Goal: Information Seeking & Learning: Compare options

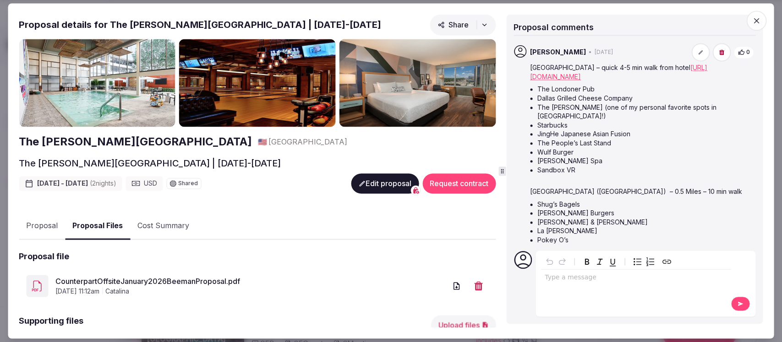
scroll to position [114, 0]
click at [757, 24] on icon "button" at bounding box center [756, 20] width 9 height 9
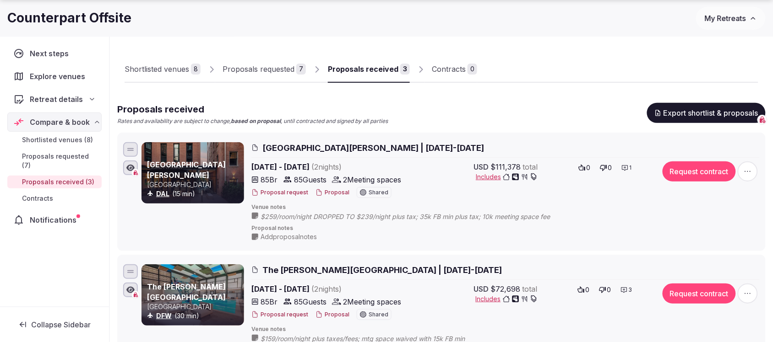
scroll to position [0, 0]
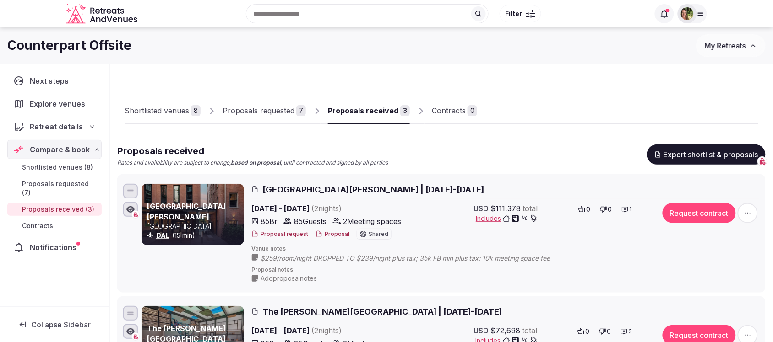
click at [58, 124] on span "Retreat details" at bounding box center [56, 126] width 53 height 11
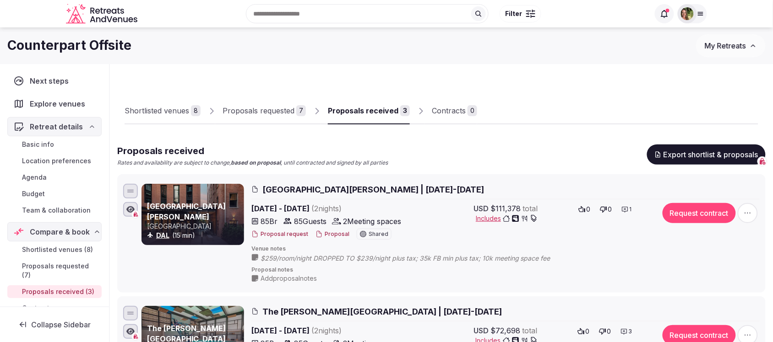
click at [56, 207] on span "Team & collaboration" at bounding box center [56, 210] width 69 height 9
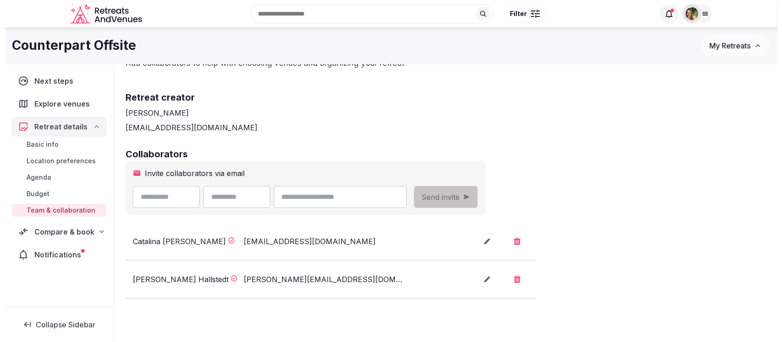
scroll to position [57, 0]
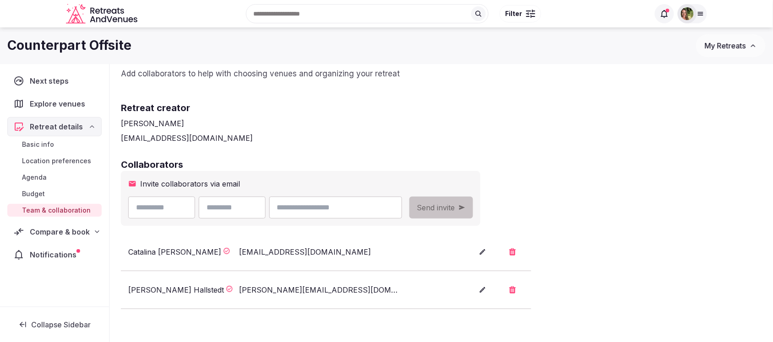
click at [367, 204] on input "email" at bounding box center [335, 208] width 133 height 22
paste input "**********"
type input "**********"
click at [195, 207] on input "text" at bounding box center [161, 208] width 67 height 22
type input "***"
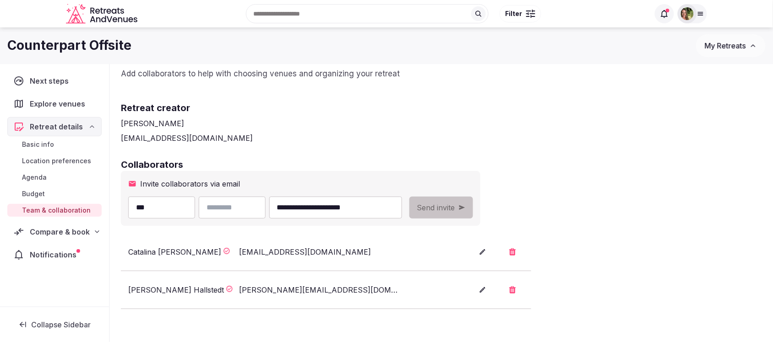
click at [266, 212] on input "text" at bounding box center [232, 208] width 67 height 22
paste input "**********"
type input "**********"
click at [455, 207] on span "Send invite" at bounding box center [436, 207] width 38 height 11
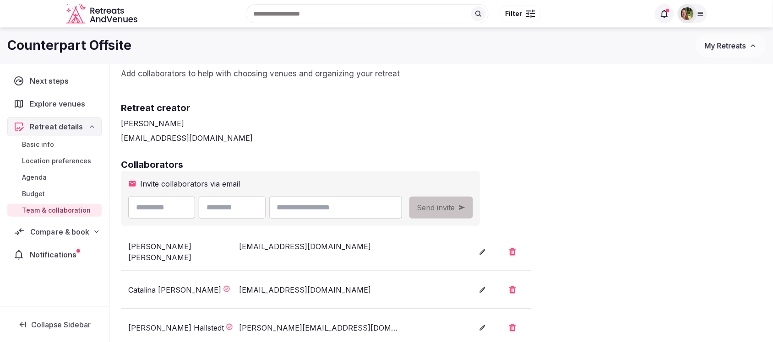
click at [43, 233] on span "Compare & book" at bounding box center [59, 232] width 59 height 11
click at [53, 245] on link "Shortlisted venues (8)" at bounding box center [54, 250] width 94 height 13
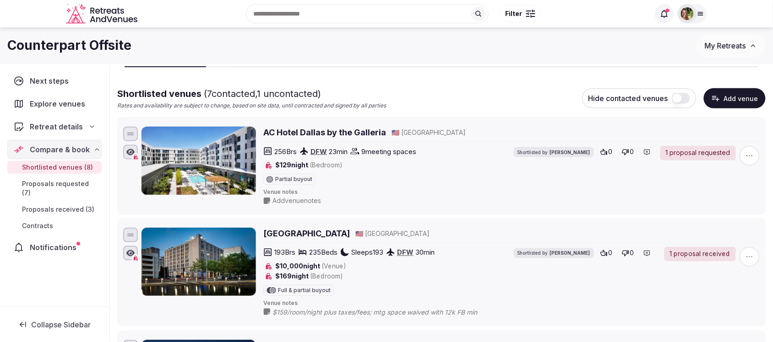
click at [47, 205] on span "Proposals received (3)" at bounding box center [58, 209] width 72 height 9
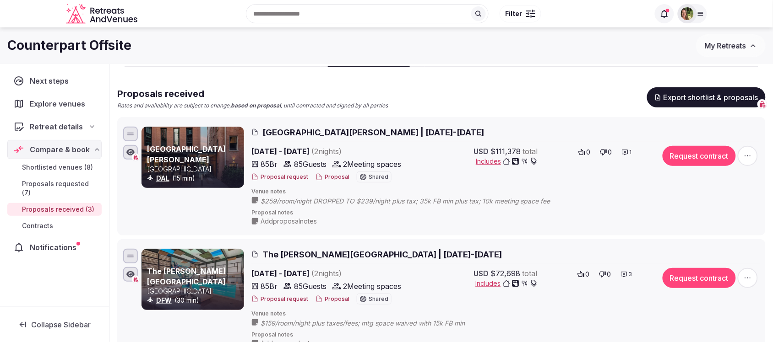
click at [334, 176] on button "Proposal" at bounding box center [332, 178] width 34 height 8
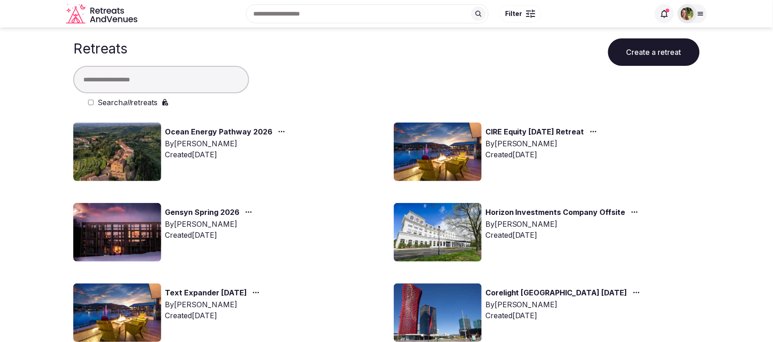
click at [618, 14] on div at bounding box center [687, 13] width 13 height 13
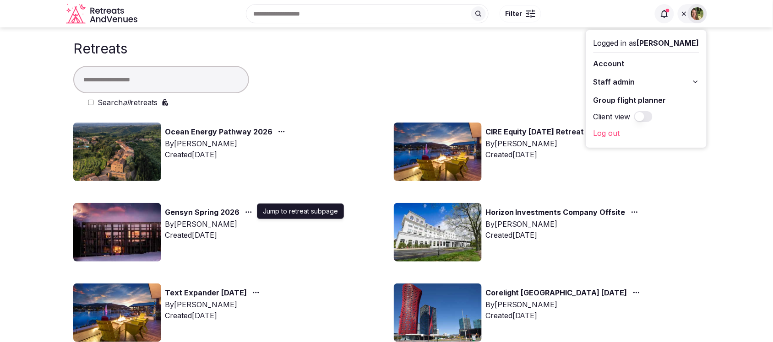
click at [246, 212] on icon "button" at bounding box center [248, 212] width 7 height 7
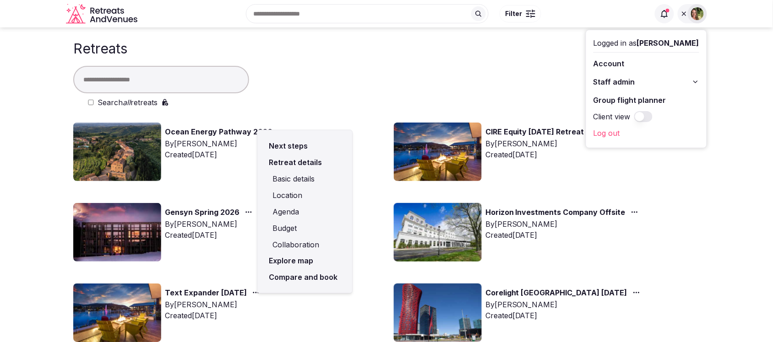
click at [307, 274] on link "Compare and book" at bounding box center [305, 278] width 80 height 16
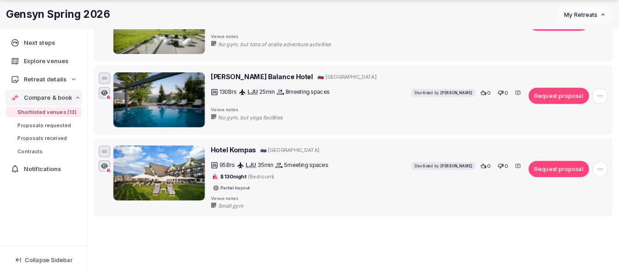
scroll to position [1259, 0]
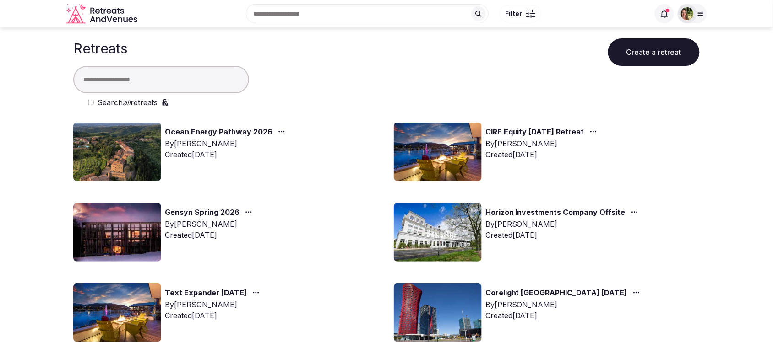
click at [209, 82] on input "text" at bounding box center [161, 79] width 176 height 27
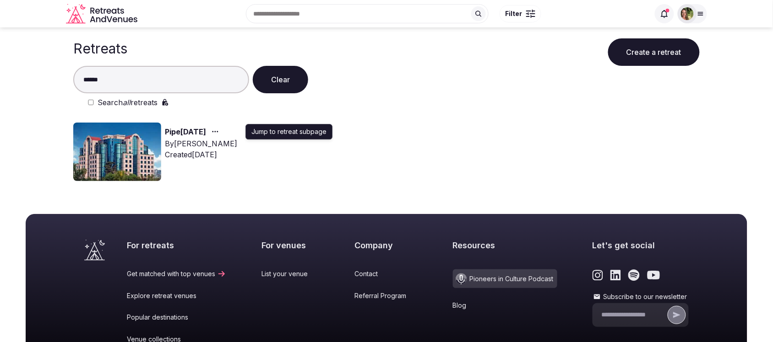
type input "******"
click at [219, 128] on icon "button" at bounding box center [215, 131] width 7 height 7
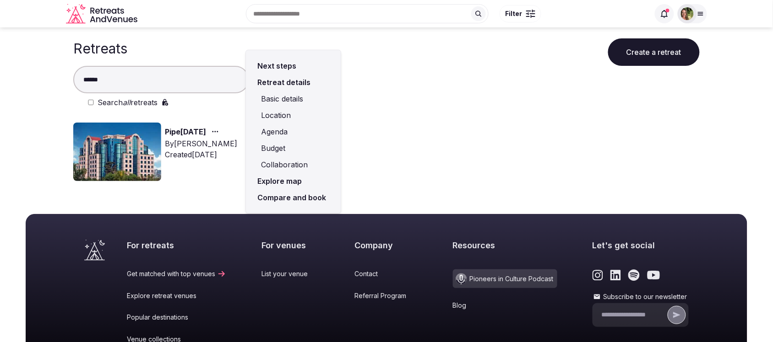
click at [287, 200] on link "Compare and book" at bounding box center [293, 198] width 80 height 16
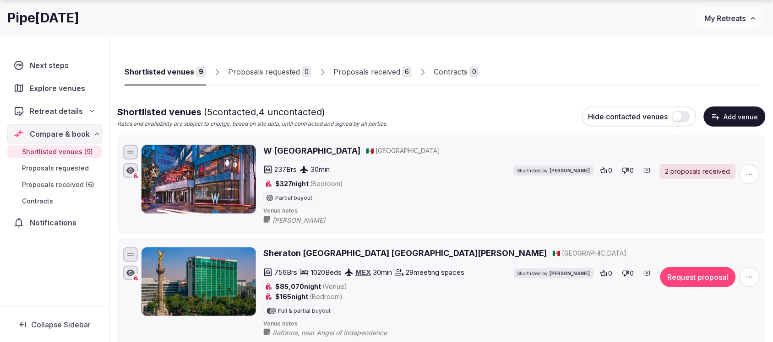
scroll to position [114, 0]
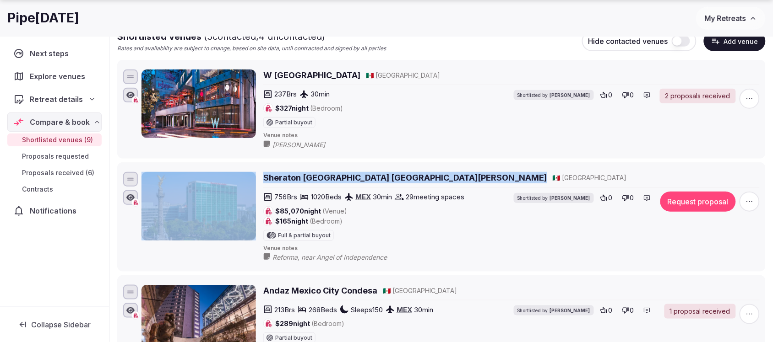
drag, startPoint x: 429, startPoint y: 178, endPoint x: 255, endPoint y: 185, distance: 173.7
click at [255, 185] on div "Sheraton Mexico City Maria Isabel Hotel 🇲🇽 Mexico 756 Brs 1020 Beds MEX 30 min …" at bounding box center [450, 217] width 618 height 90
copy div "Sheraton Mexico City Maria Isabel Hotel"
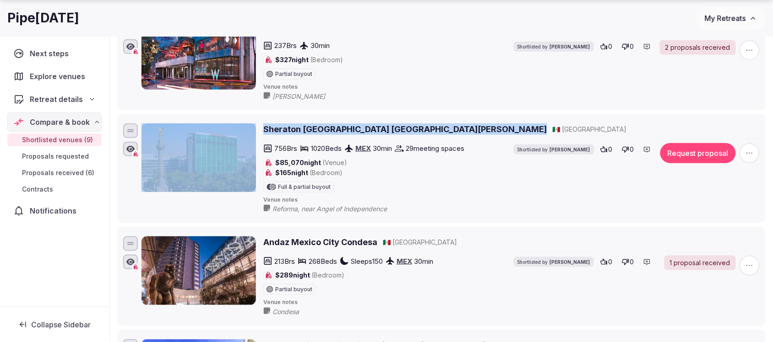
scroll to position [286, 0]
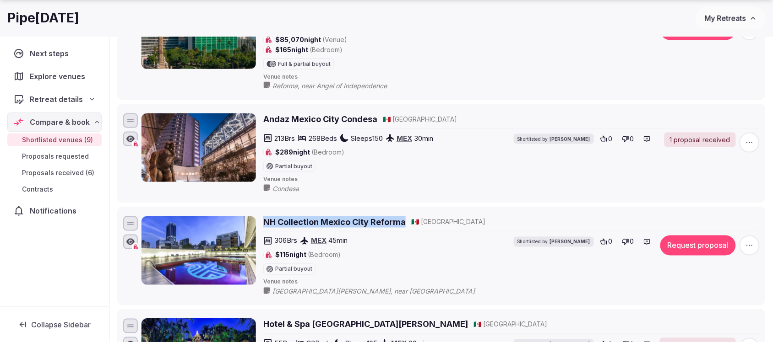
drag, startPoint x: 406, startPoint y: 227, endPoint x: 263, endPoint y: 225, distance: 142.4
click at [263, 225] on div "NH Collection Mexico City Reforma 🇲🇽 Mexico" at bounding box center [511, 222] width 496 height 11
copy h2 "NH Collection Mexico City Reforma"
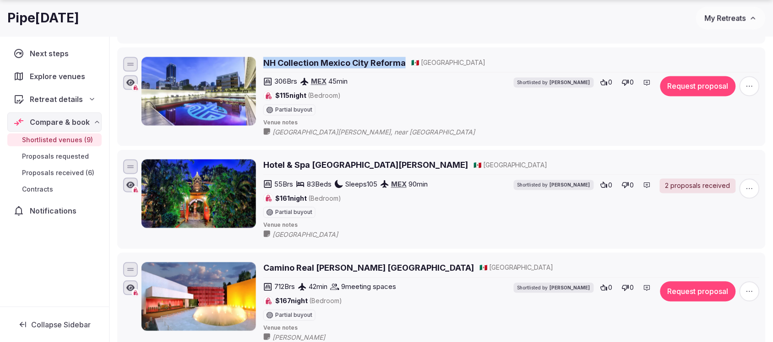
scroll to position [515, 0]
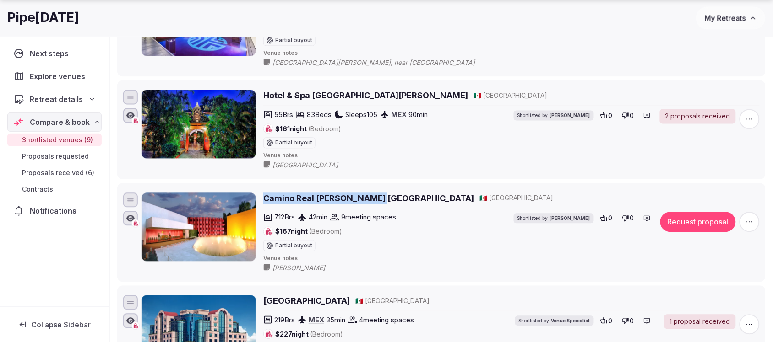
drag, startPoint x: 381, startPoint y: 204, endPoint x: 266, endPoint y: 204, distance: 115.4
click at [266, 204] on div "Camino Real Polanco México 🇲🇽 Mexico" at bounding box center [511, 198] width 496 height 11
copy h2 "Camino Real Polanco México"
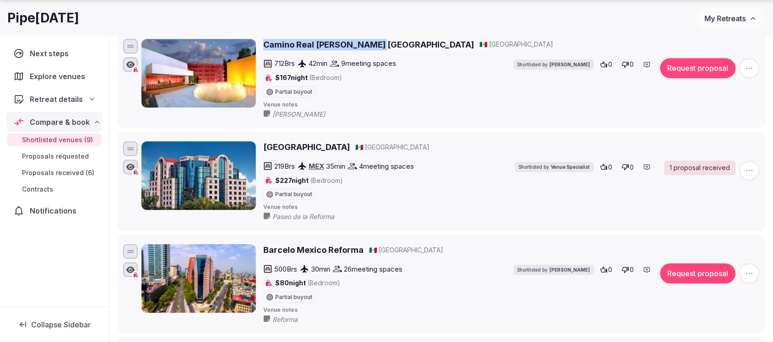
scroll to position [687, 0]
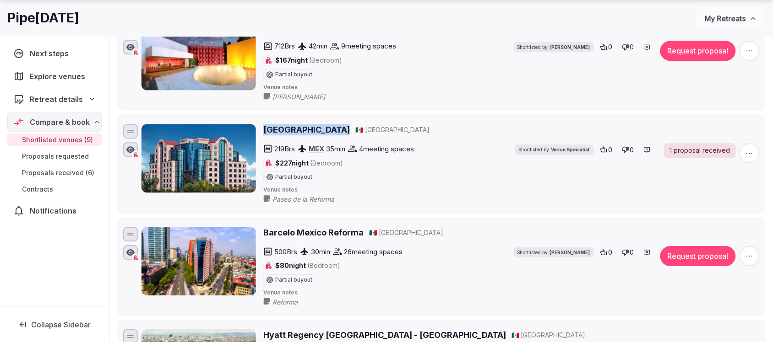
drag, startPoint x: 359, startPoint y: 136, endPoint x: 261, endPoint y: 131, distance: 98.1
click at [261, 131] on div "Hotel Marquis Reforma 🇲🇽 Mexico 219 Brs MEX 35 min 4 meeting spaces $227 night …" at bounding box center [450, 164] width 618 height 80
copy h2 "Hotel Marquis Reforma"
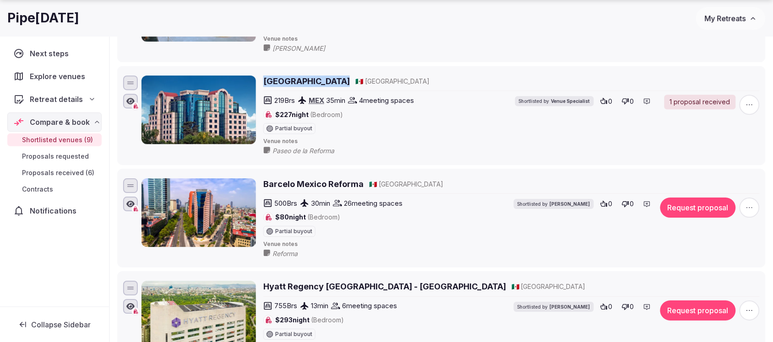
scroll to position [801, 0]
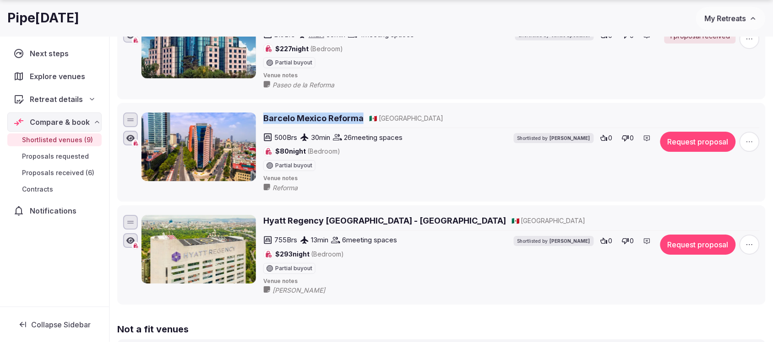
drag, startPoint x: 364, startPoint y: 124, endPoint x: 262, endPoint y: 125, distance: 102.1
click at [262, 125] on div "Barcelo Mexico Reforma 🇲🇽 Mexico 500 Brs 30 min 26 meeting spaces $80 night (Be…" at bounding box center [450, 153] width 618 height 80
copy h2 "Barcelo Mexico Reforma"
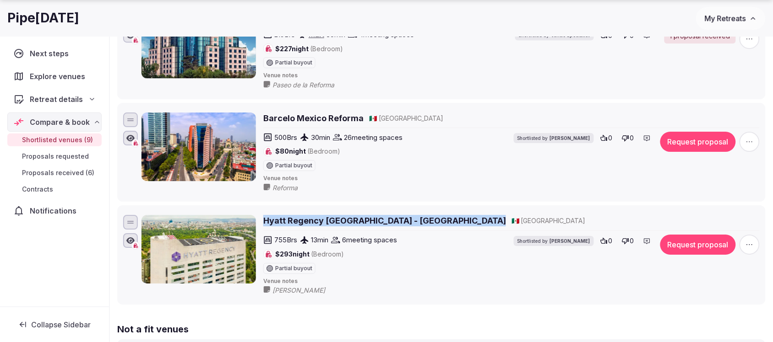
drag, startPoint x: 415, startPoint y: 228, endPoint x: 264, endPoint y: 228, distance: 150.6
click at [264, 227] on div "Hyatt Regency Mexico City - Polanco 🇲🇽 Mexico" at bounding box center [511, 220] width 496 height 11
copy h2 "Hyatt Regency Mexico City - Polanco"
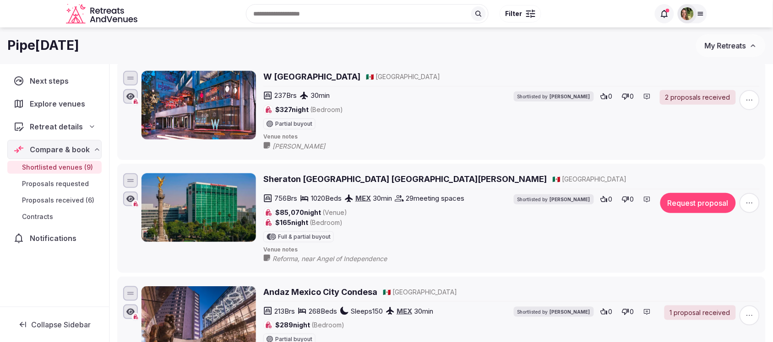
scroll to position [57, 0]
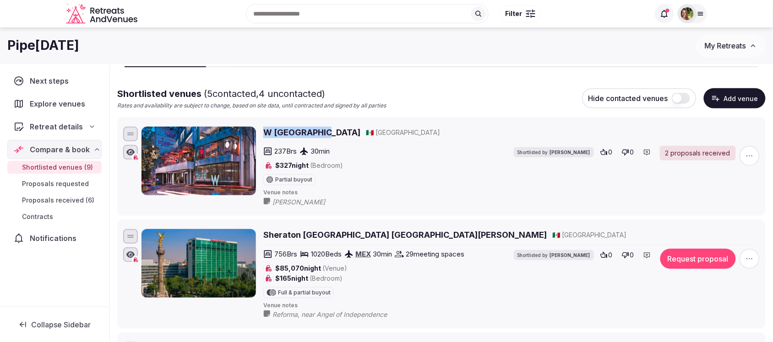
drag, startPoint x: 323, startPoint y: 133, endPoint x: 266, endPoint y: 132, distance: 57.3
click at [266, 132] on div "W Mexico City 🇲🇽 Mexico" at bounding box center [511, 132] width 496 height 11
copy h2 "W Mexico City"
click at [736, 44] on span "My Retreats" at bounding box center [725, 45] width 41 height 9
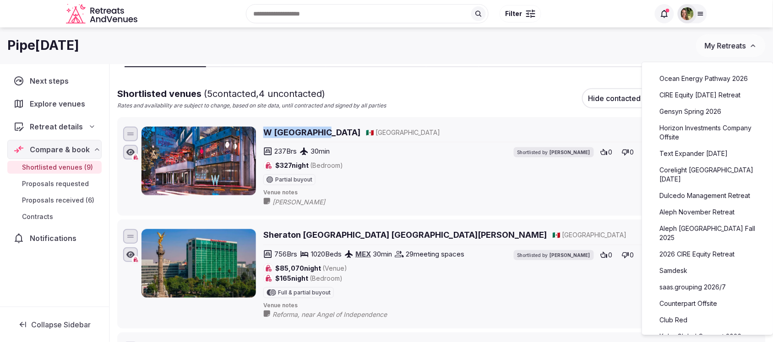
click at [690, 78] on link "Ocean Energy Pathway 2026" at bounding box center [707, 78] width 113 height 15
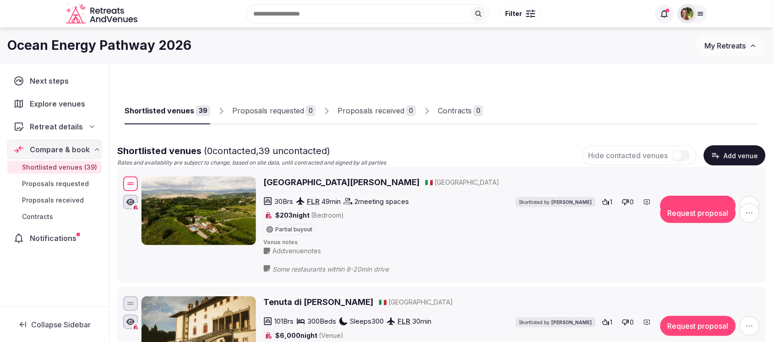
drag, startPoint x: 132, startPoint y: 130, endPoint x: 224, endPoint y: 193, distance: 111.8
click at [224, 193] on div "Villa Tolomei Hotel & Resort 🇮🇹 Italy 30 Brs FLR 49 min 2 meeting spaces $203 n…" at bounding box center [441, 216] width 640 height 83
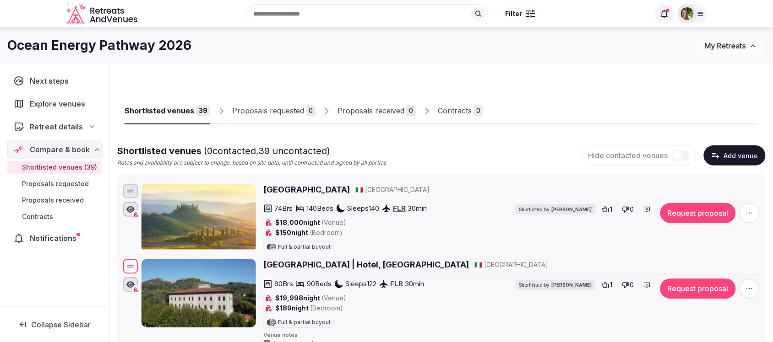
drag, startPoint x: 134, startPoint y: 231, endPoint x: 323, endPoint y: 267, distance: 192.0
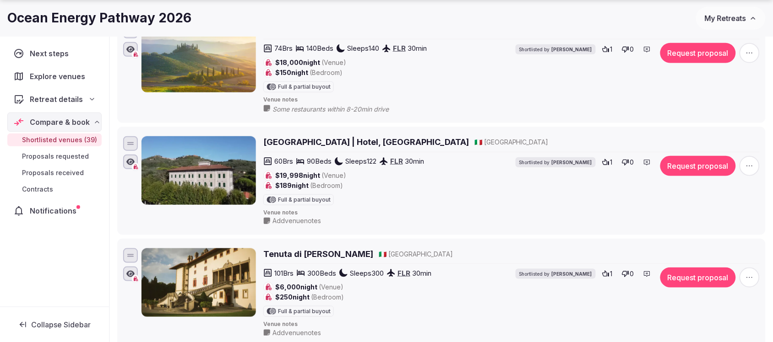
scroll to position [195, 0]
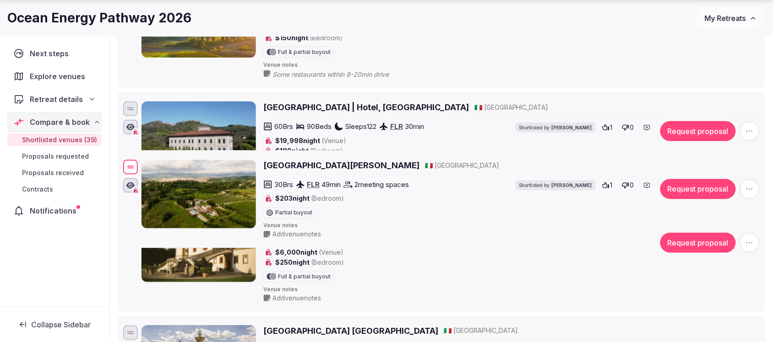
drag, startPoint x: 132, startPoint y: 185, endPoint x: 250, endPoint y: 171, distance: 118.6
click at [250, 171] on div "Villa Tolomei Hotel & Resort 🇮🇹 Italy 30 Brs FLR 49 min 2 meeting spaces $203 n…" at bounding box center [441, 199] width 640 height 83
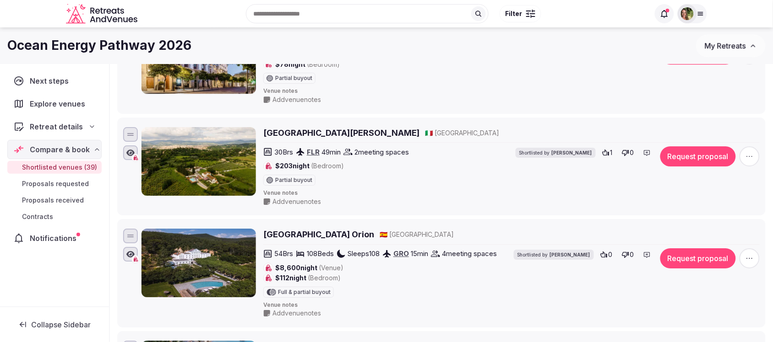
scroll to position [767, 0]
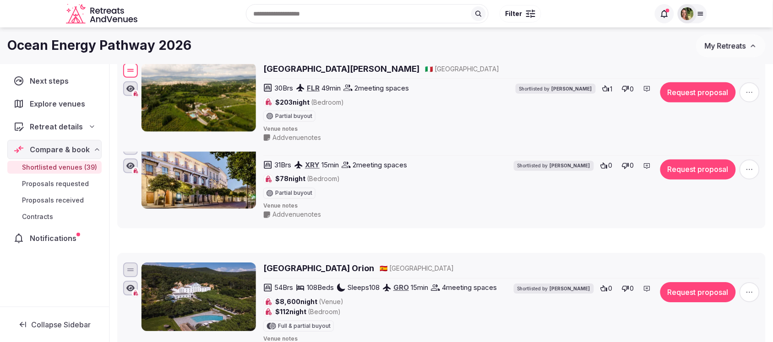
drag, startPoint x: 136, startPoint y: 172, endPoint x: 154, endPoint y: 72, distance: 101.5
click at [154, 72] on div "Villa Tolomei Hotel & Resort 🇮🇹 Italy 30 Brs FLR 49 min 2 meeting spaces $203 n…" at bounding box center [441, 102] width 640 height 83
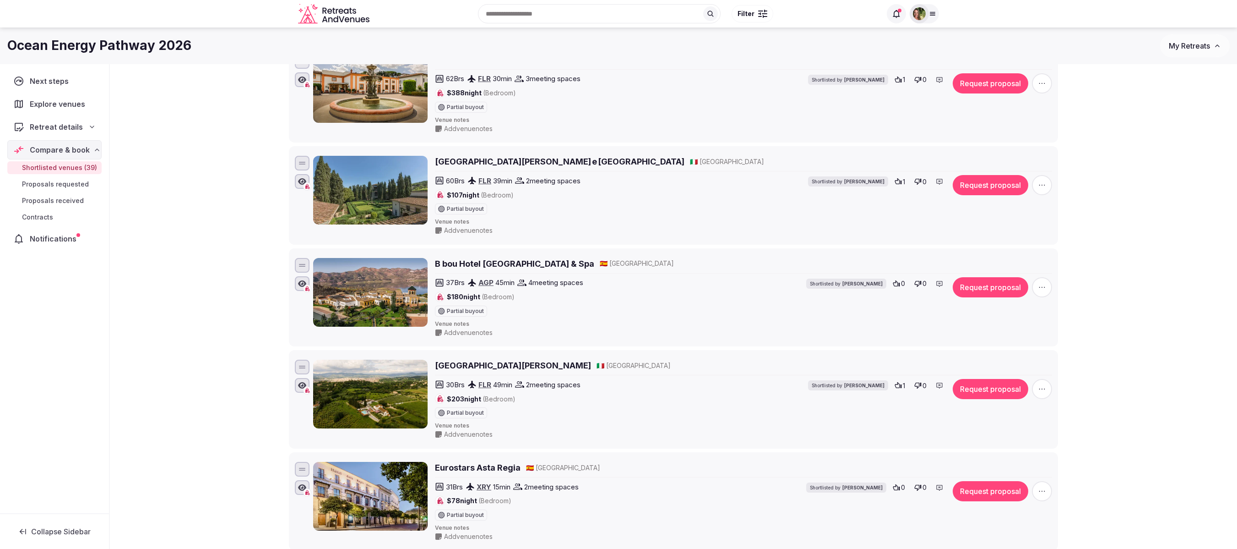
scroll to position [447, 0]
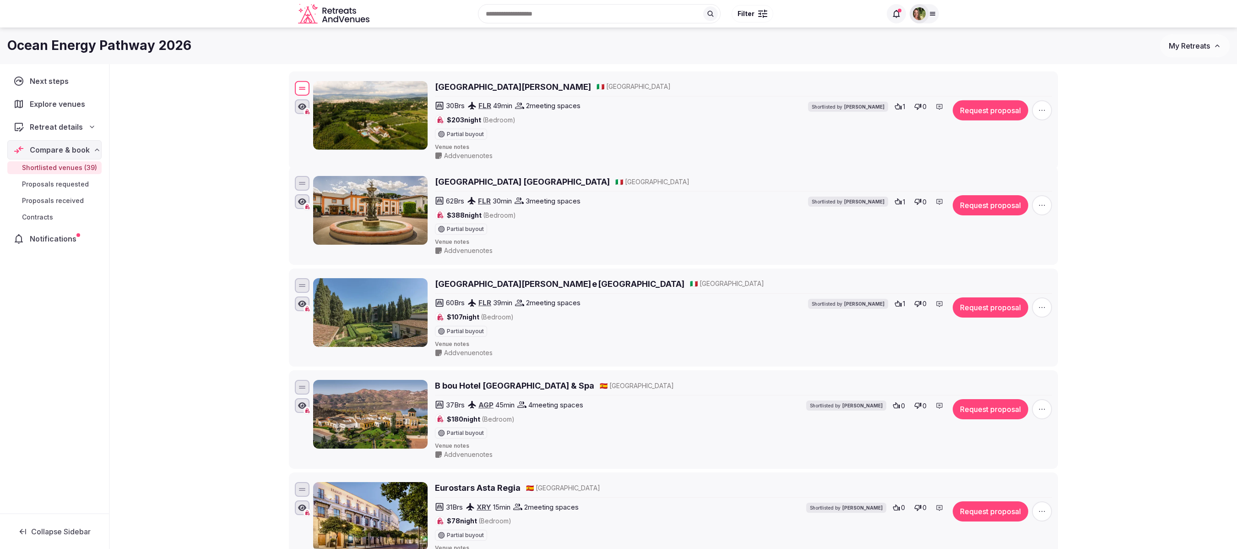
drag, startPoint x: 305, startPoint y: 400, endPoint x: 402, endPoint y: 94, distance: 320.9
click at [402, 94] on div "Villa Tolomei Hotel & Resort 🇮🇹 Italy 30 Brs FLR 49 min 2 meeting spaces $203 n…" at bounding box center [673, 120] width 761 height 83
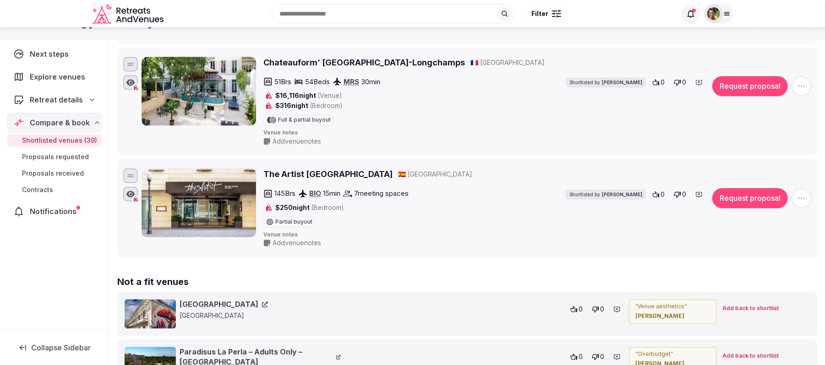
scroll to position [3877, 0]
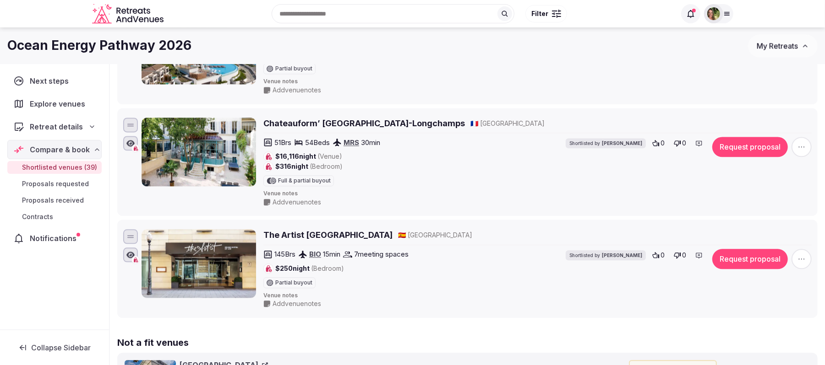
click at [306, 241] on h2 "The Artist Grand Hotel of Art" at bounding box center [327, 234] width 129 height 11
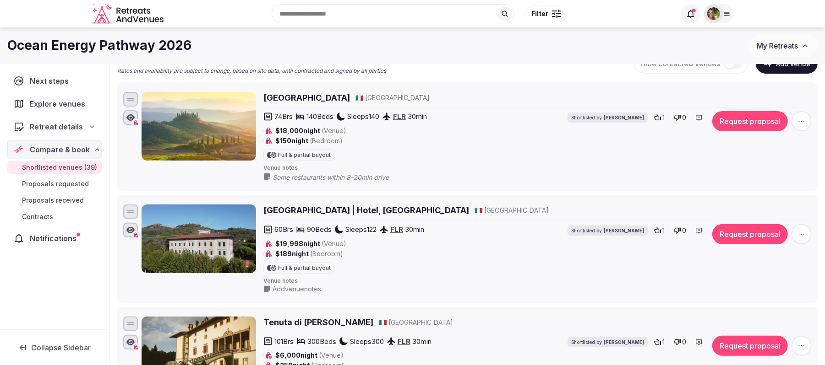
scroll to position [0, 0]
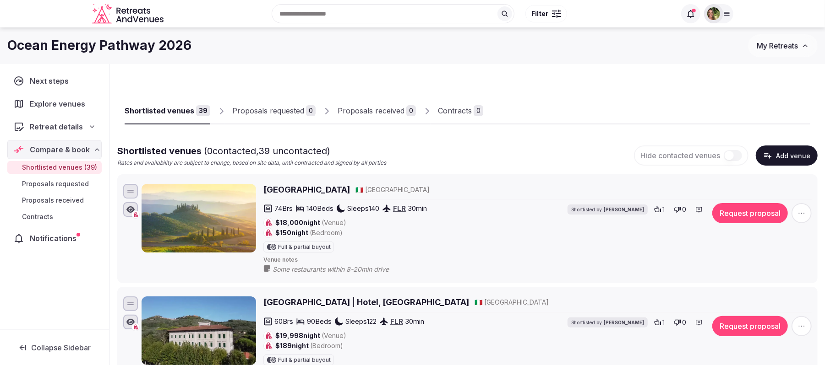
click at [709, 4] on div "Recent searches Cancún, Quintana Roo, Mexico 53011 Castellina in Chianti SI, It…" at bounding box center [412, 13] width 641 height 47
click at [717, 11] on img at bounding box center [713, 13] width 13 height 13
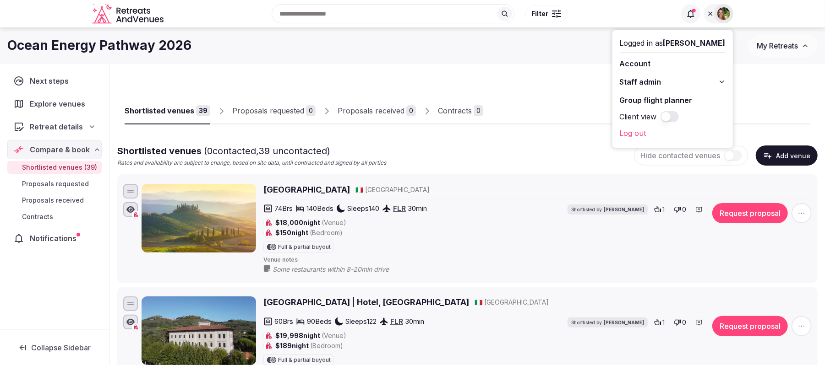
click at [768, 62] on div "Ocean Energy Pathway 2026 My Retreats" at bounding box center [412, 45] width 825 height 37
click at [764, 46] on span "My Retreats" at bounding box center [776, 45] width 41 height 9
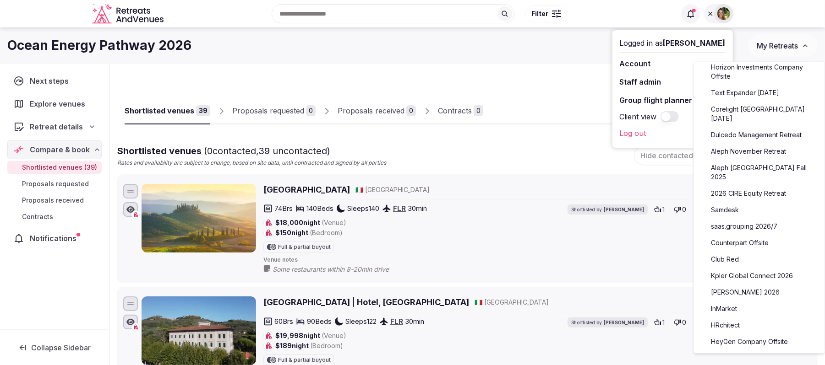
scroll to position [183, 0]
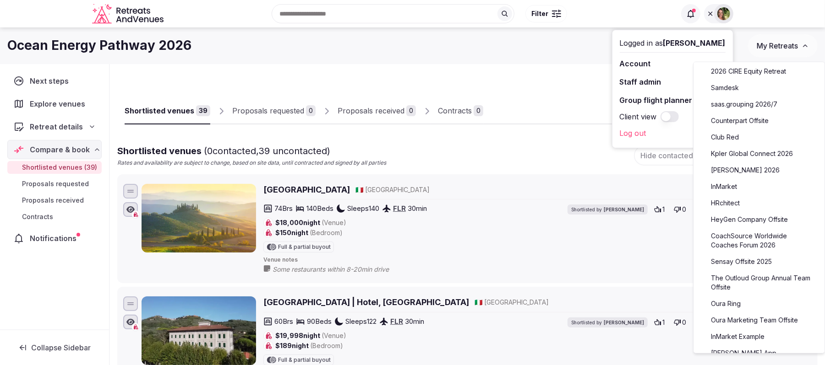
click at [748, 242] on link "CoachSource Worldwide Coaches Forum 2026" at bounding box center [758, 241] width 113 height 24
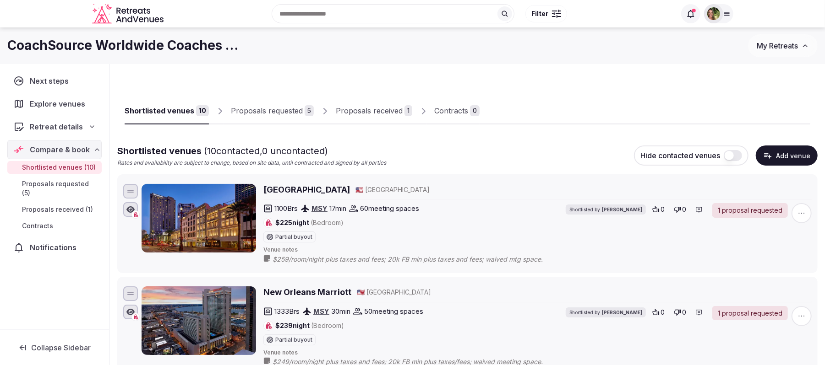
click at [283, 114] on div "Proposals requested" at bounding box center [267, 110] width 72 height 11
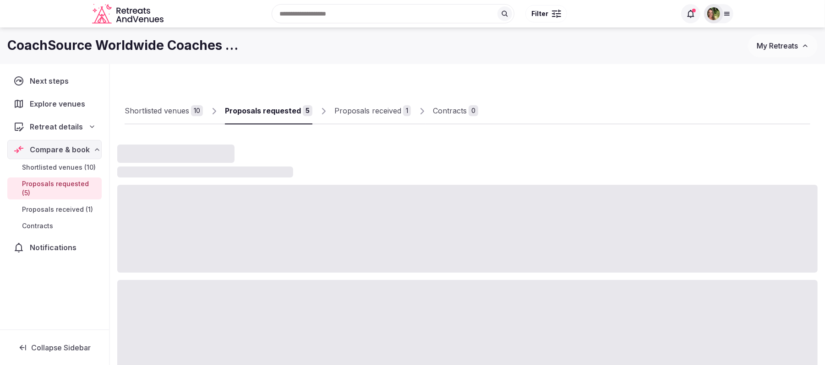
click at [283, 114] on div "Proposals requested" at bounding box center [263, 110] width 76 height 11
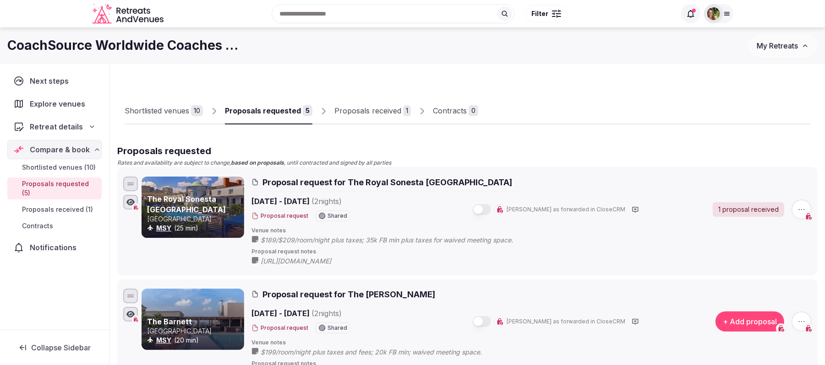
drag, startPoint x: 570, startPoint y: 264, endPoint x: 264, endPoint y: 259, distance: 306.4
click at [264, 259] on div "https://visitingmedia.com/tt8/?ttid=royal-sonesta-new-orleans#/3d-model/0/6" at bounding box center [456, 261] width 410 height 10
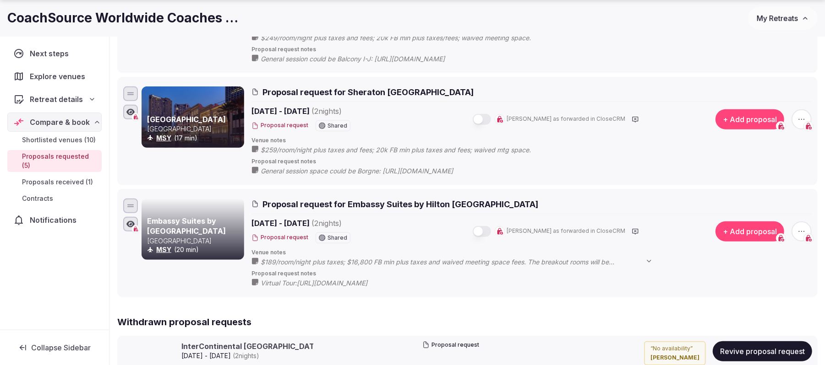
scroll to position [427, 0]
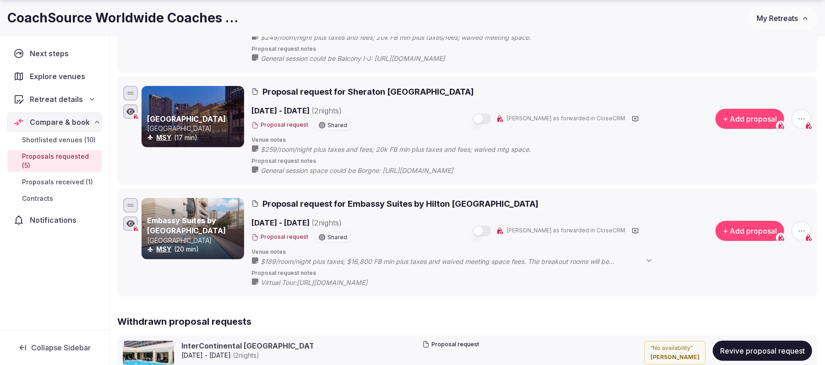
click at [565, 261] on span "$189/room/night plus taxes; $16,800 FB min plus taxes and waived meeting space …" at bounding box center [461, 261] width 401 height 9
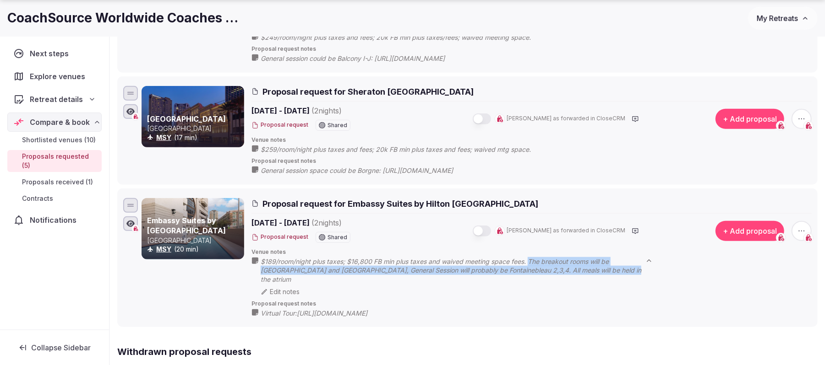
drag, startPoint x: 621, startPoint y: 273, endPoint x: 529, endPoint y: 261, distance: 92.3
click at [529, 261] on span "$189/room/night plus taxes; $16,800 FB min plus taxes and waived meeting space …" at bounding box center [461, 270] width 401 height 27
copy span "The breakout rooms will be Fontainebleau 1 and Prytania, General Session will p…"
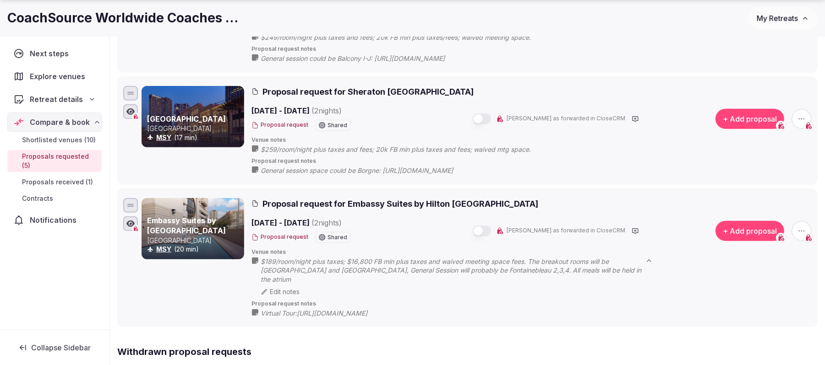
click at [226, 284] on div "Embassy Suites by Hilton New Orleans United States MSY (20 min)" at bounding box center [192, 258] width 103 height 120
click at [0, 0] on icon at bounding box center [0, 0] width 0 height 0
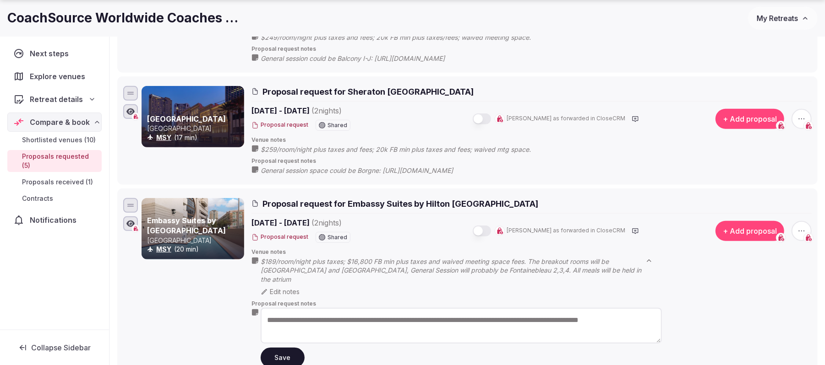
click at [266, 312] on textarea "**********" at bounding box center [461, 326] width 401 height 36
paste textarea "**********"
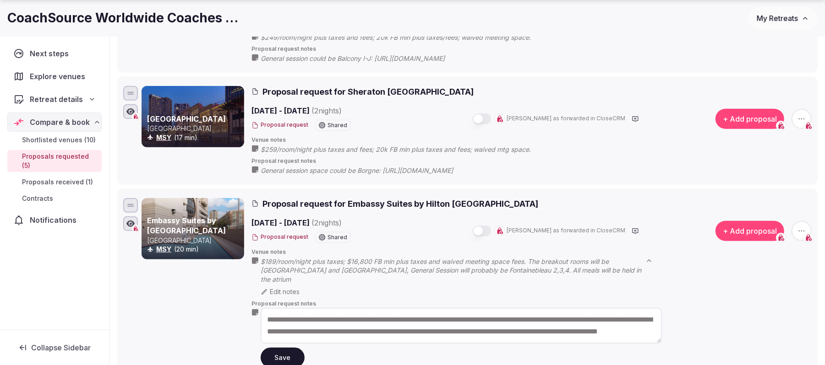
scroll to position [0, 0]
type textarea "**********"
click at [286, 342] on button "Save" at bounding box center [283, 358] width 44 height 20
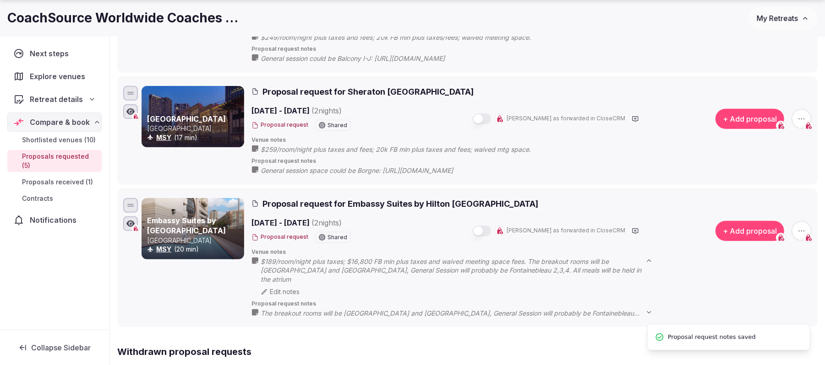
click at [0, 0] on icon at bounding box center [0, 0] width 0 height 0
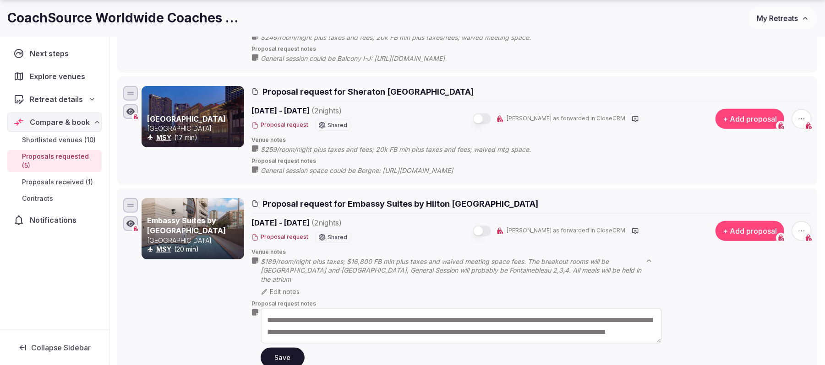
drag, startPoint x: 469, startPoint y: 328, endPoint x: 466, endPoint y: 310, distance: 17.7
click at [466, 310] on textarea "**********" at bounding box center [461, 326] width 401 height 36
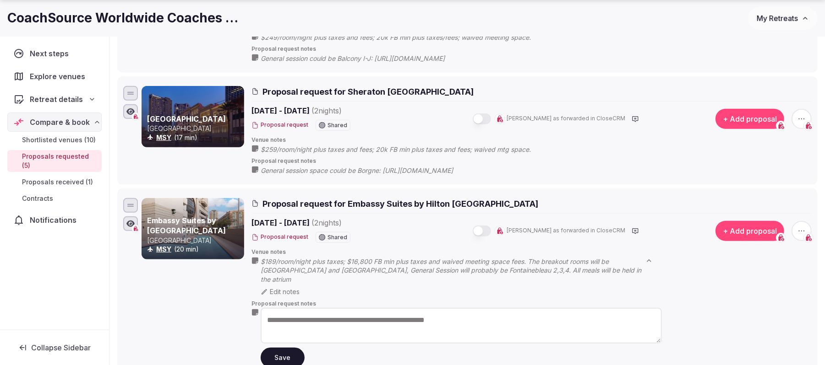
click at [268, 319] on textarea "**********" at bounding box center [461, 326] width 401 height 36
paste textarea "**********"
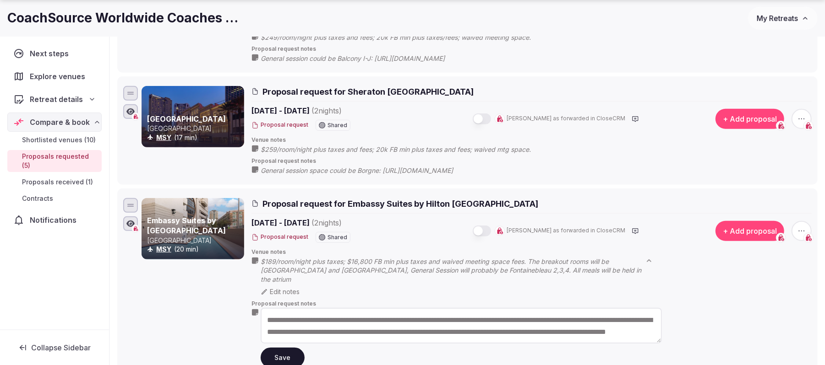
scroll to position [5, 0]
type textarea "**********"
click at [279, 342] on button "Save" at bounding box center [283, 358] width 44 height 20
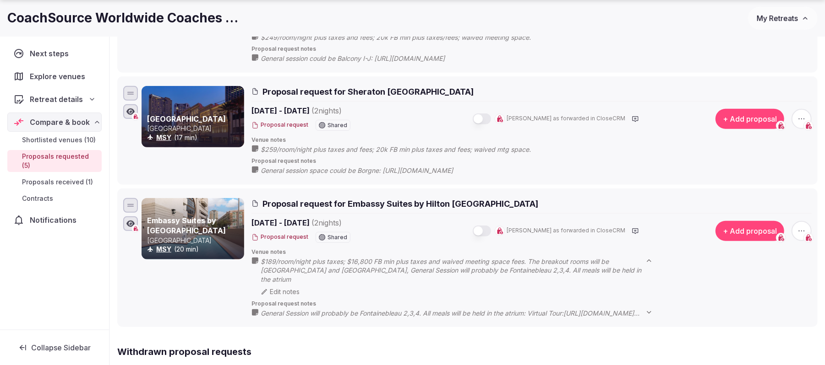
click at [199, 306] on div "Embassy Suites by Hilton New Orleans United States MSY (20 min)" at bounding box center [192, 258] width 103 height 120
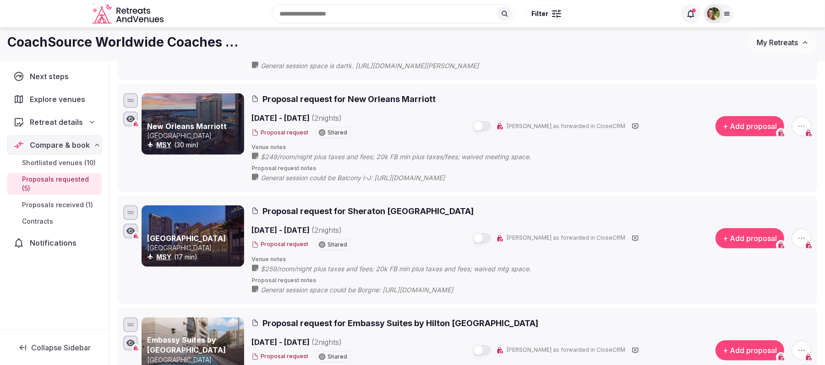
scroll to position [305, 0]
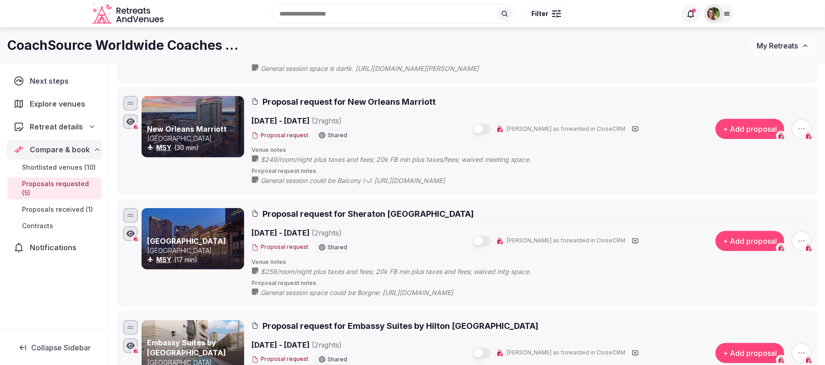
click at [711, 14] on img at bounding box center [713, 13] width 13 height 13
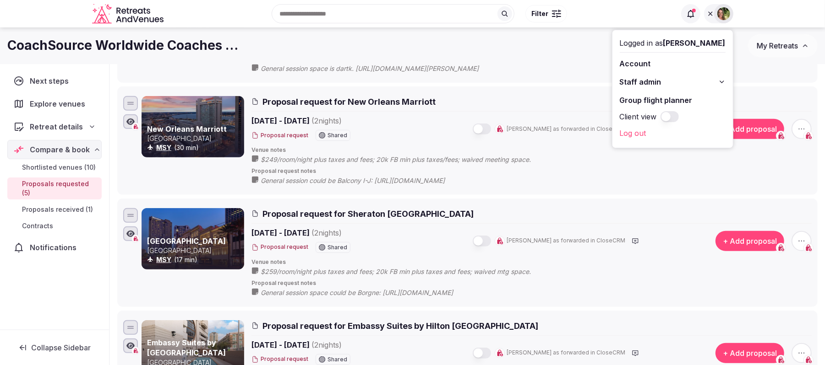
click at [679, 112] on button "Client view" at bounding box center [669, 116] width 18 height 11
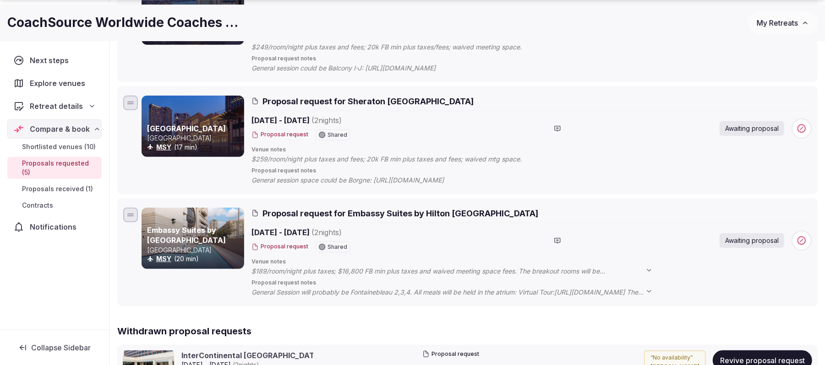
scroll to position [427, 0]
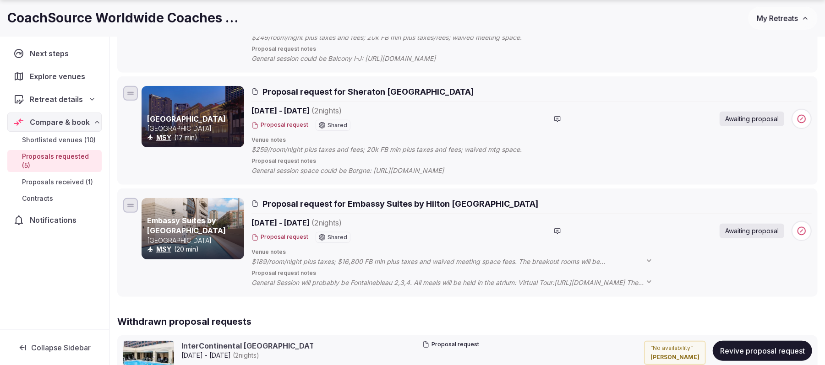
click at [519, 285] on span "General Session will probably be Fontainebleau 2,3,4. All meals will be held in…" at bounding box center [456, 282] width 410 height 9
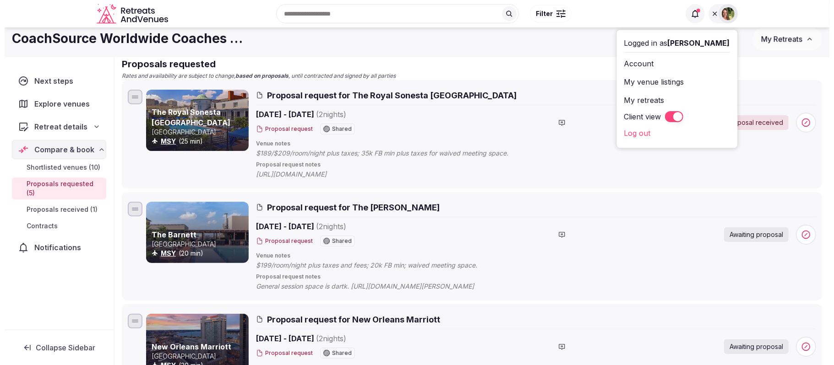
scroll to position [0, 0]
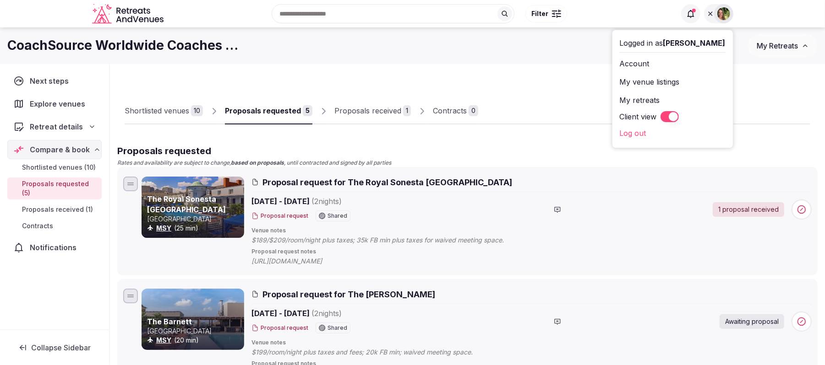
click at [385, 118] on link "Proposals received 1" at bounding box center [372, 111] width 76 height 27
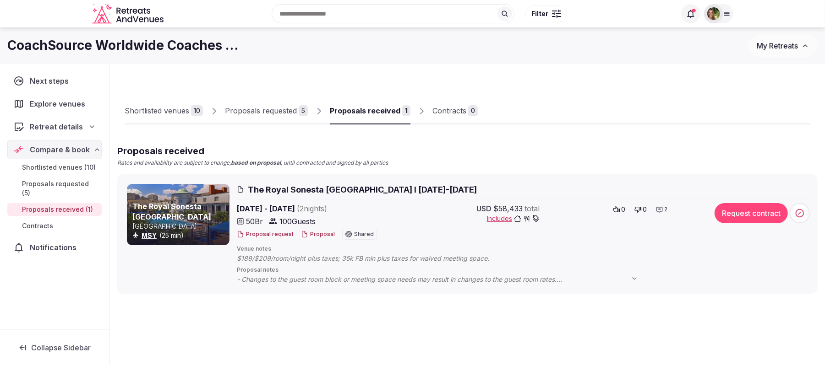
click at [715, 15] on img at bounding box center [713, 13] width 13 height 13
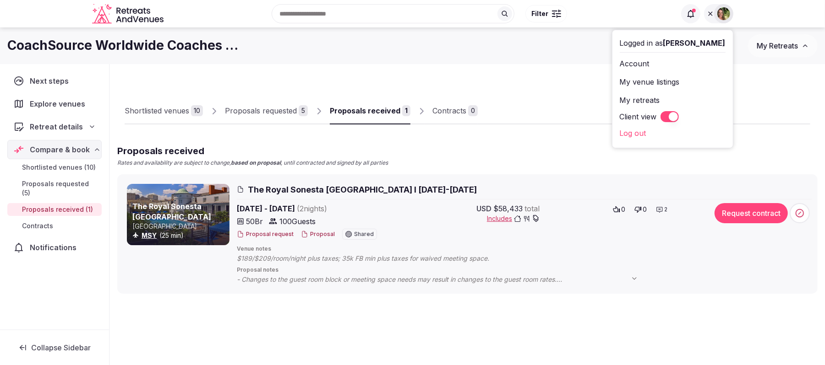
click at [679, 114] on button "Client view" at bounding box center [669, 116] width 18 height 11
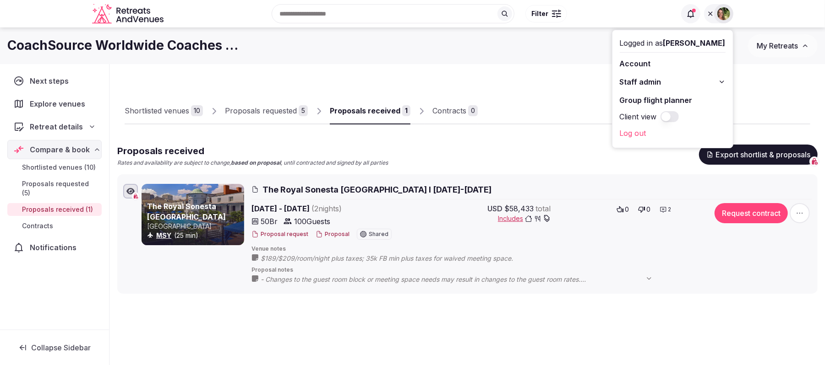
click at [337, 234] on button "Proposal" at bounding box center [332, 235] width 34 height 8
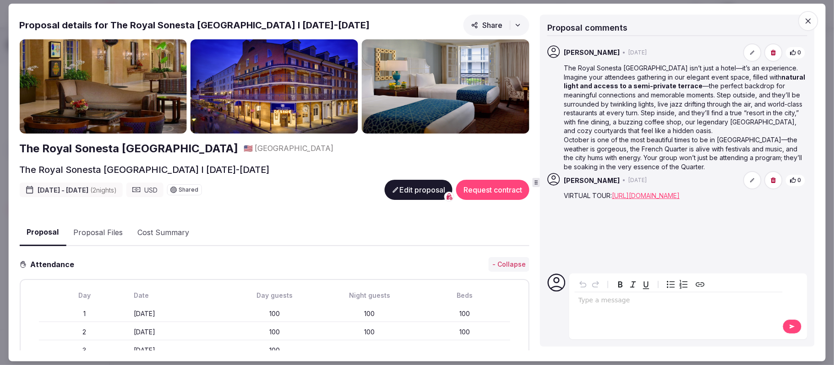
drag, startPoint x: 647, startPoint y: 202, endPoint x: 557, endPoint y: 193, distance: 91.1
click at [557, 193] on div "Shay Tippie • 2 days ago 0 VIRTUAL TOUR: https://visitingmedia.com/tt8/?ttid=ro…" at bounding box center [677, 185] width 260 height 29
copy p "VIRTUAL TOUR: https://visitingmedia.com/tt8/?ttid=royal-sonesta-new-orleans#/3d…"
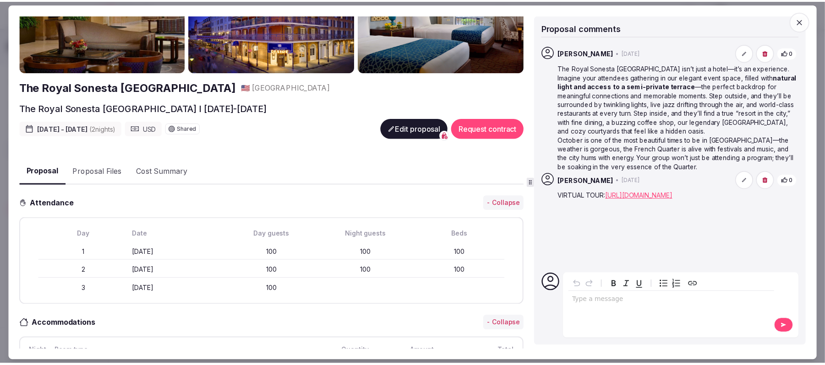
scroll to position [51, 0]
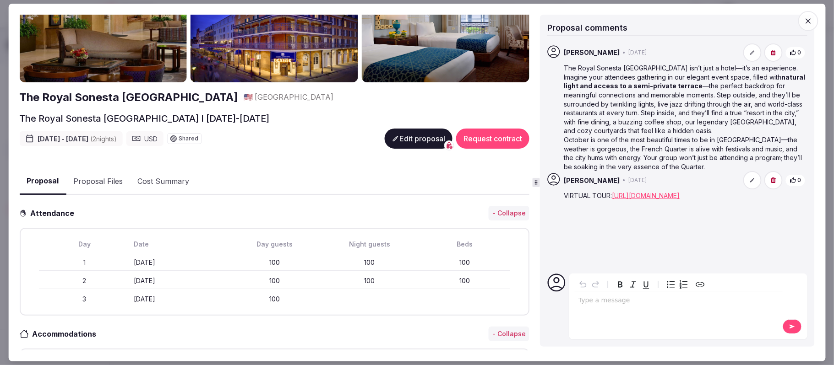
click at [772, 20] on icon "button" at bounding box center [807, 20] width 5 height 5
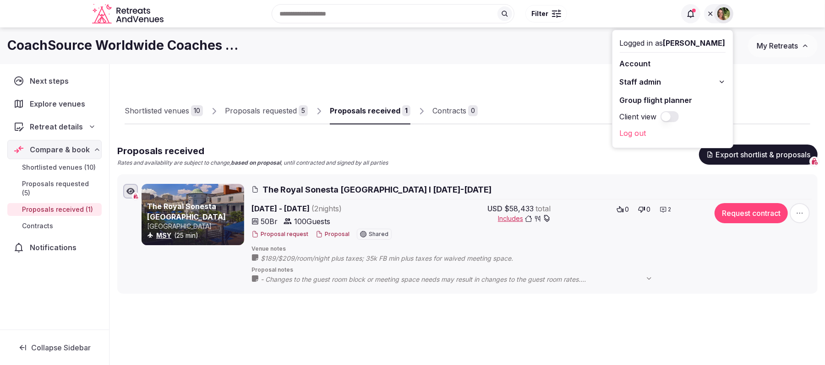
click at [339, 235] on button "Proposal" at bounding box center [332, 235] width 34 height 8
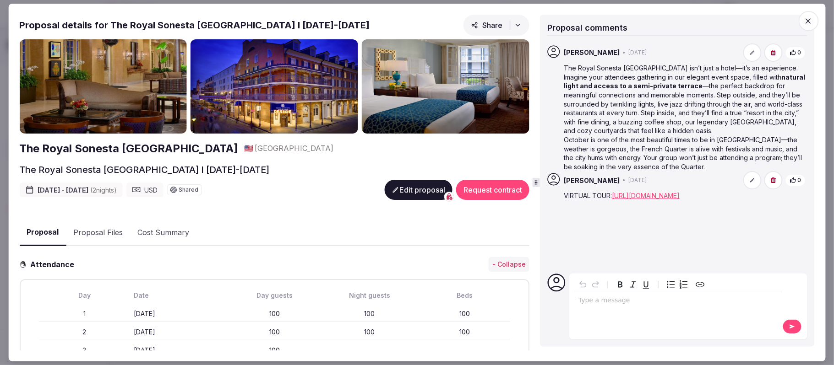
click at [753, 179] on icon at bounding box center [752, 181] width 4 height 4
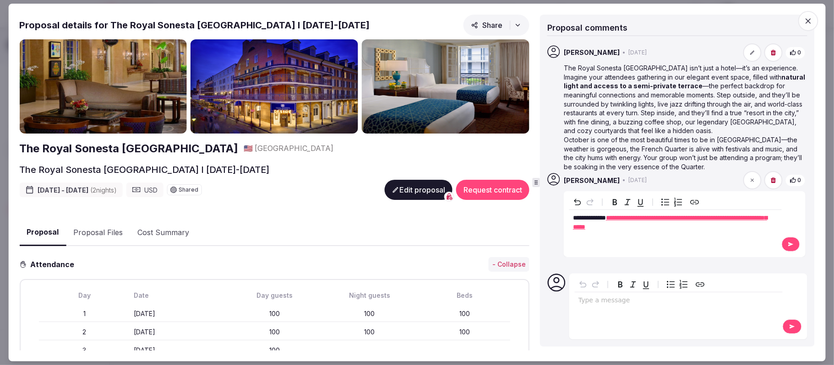
click at [574, 215] on span "**********" at bounding box center [589, 218] width 33 height 6
click at [772, 239] on button at bounding box center [791, 244] width 18 height 15
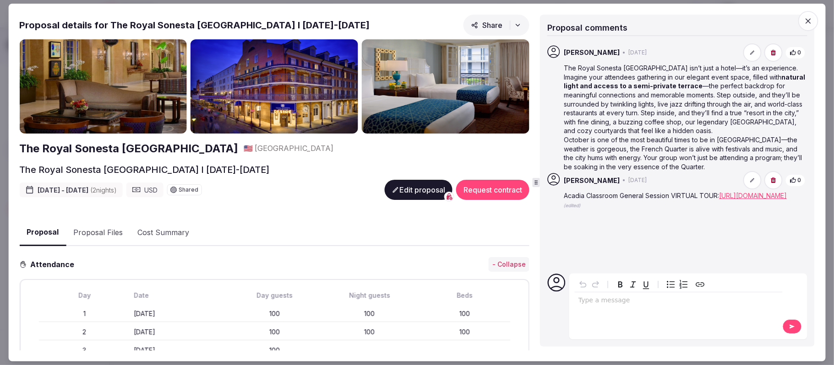
click at [772, 21] on icon "button" at bounding box center [808, 20] width 9 height 9
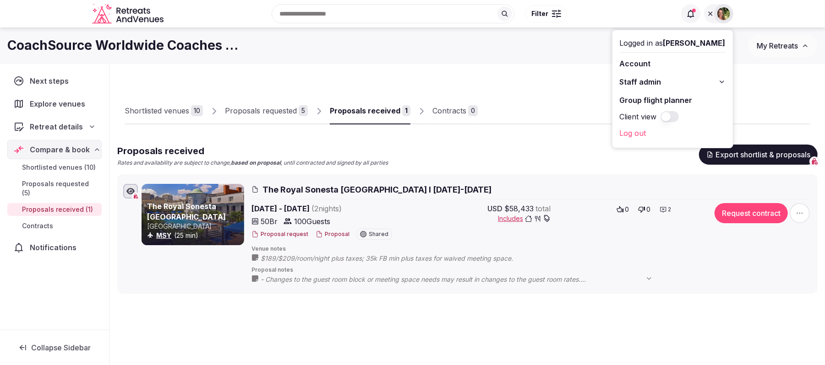
click at [281, 114] on div "Proposals requested" at bounding box center [261, 110] width 72 height 11
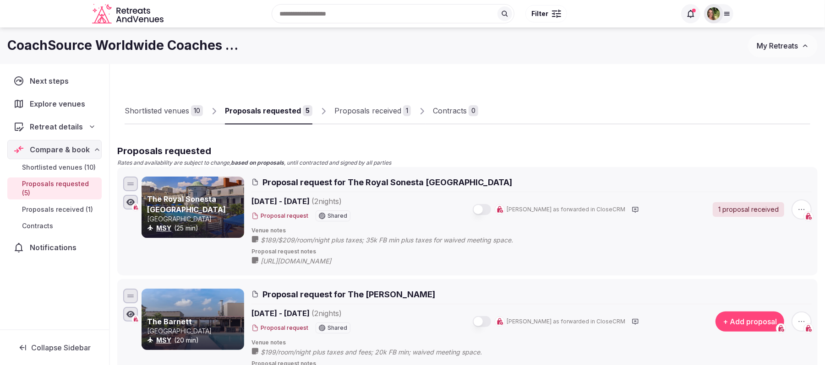
click at [255, 255] on span "Proposal request notes" at bounding box center [531, 252] width 560 height 8
click at [0, 0] on icon at bounding box center [0, 0] width 0 height 0
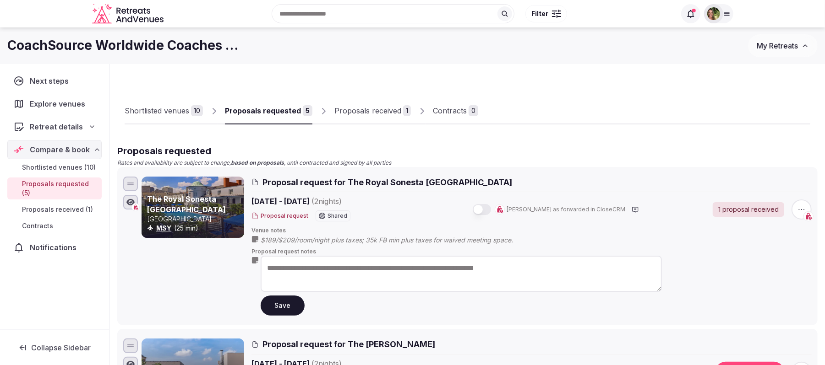
click at [264, 263] on textarea "**********" at bounding box center [461, 274] width 401 height 36
type textarea "**********"
click at [283, 301] on button "Save" at bounding box center [283, 306] width 44 height 20
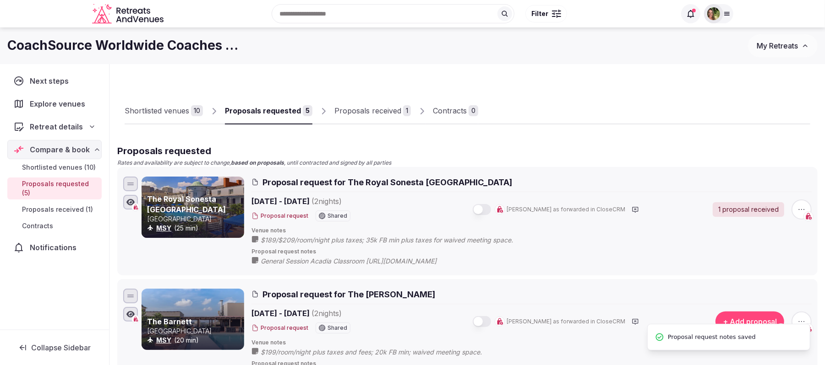
click at [356, 118] on link "Proposals received 1" at bounding box center [372, 111] width 76 height 27
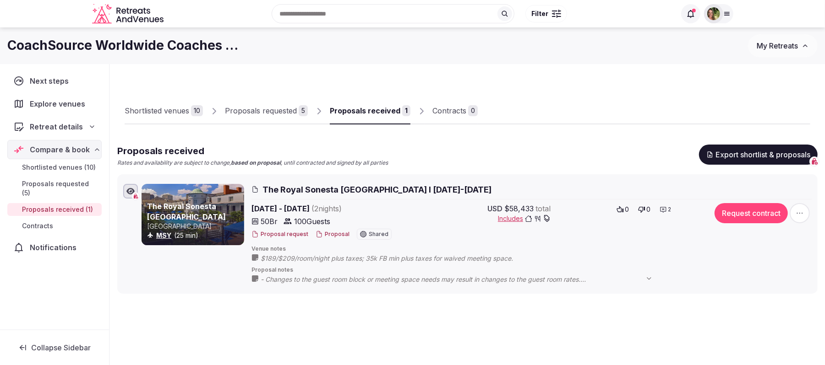
click at [127, 193] on icon "button" at bounding box center [130, 191] width 8 height 7
click at [127, 193] on icon "button" at bounding box center [130, 191] width 9 height 7
click at [713, 12] on img at bounding box center [713, 13] width 13 height 13
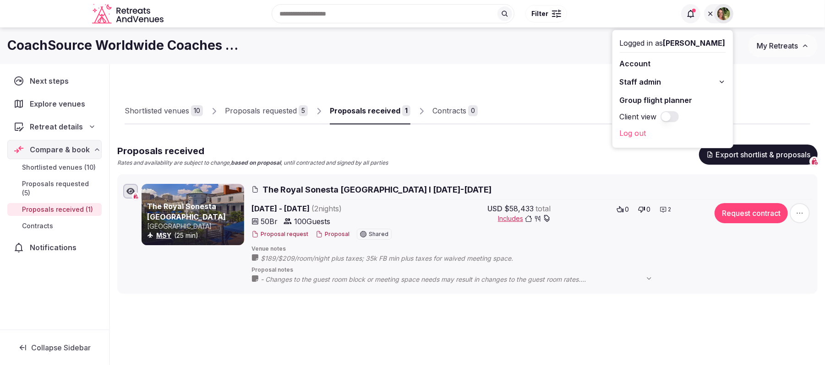
click at [679, 116] on button "Client view" at bounding box center [669, 116] width 18 height 11
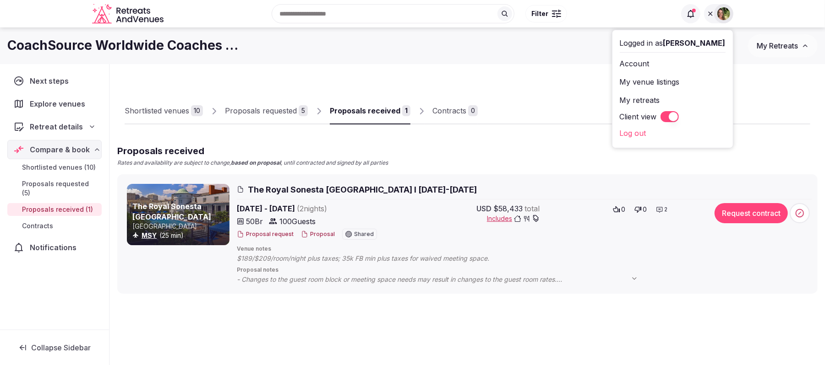
click at [270, 112] on div "Proposals requested" at bounding box center [261, 110] width 72 height 11
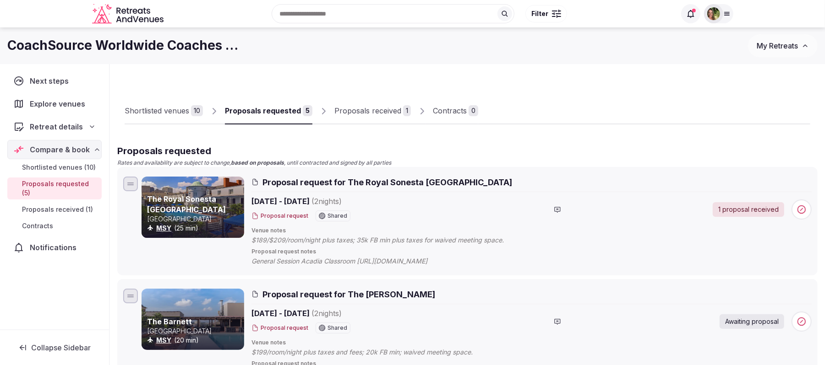
click at [365, 109] on div "Proposals received" at bounding box center [367, 110] width 67 height 11
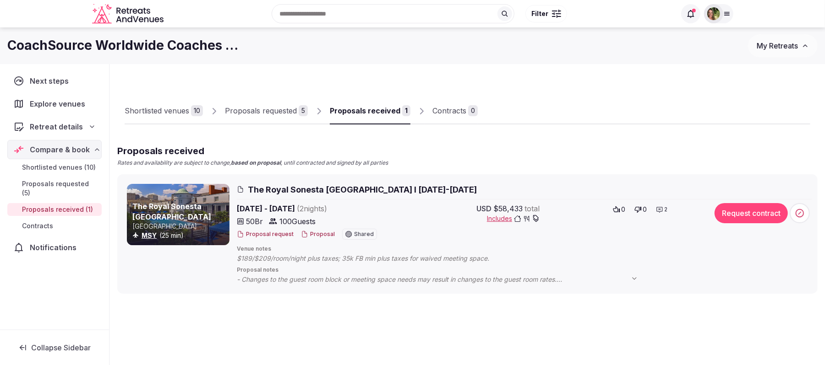
click at [323, 234] on button "Proposal" at bounding box center [318, 235] width 34 height 8
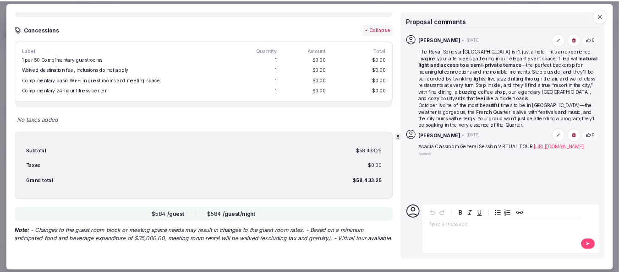
scroll to position [723, 0]
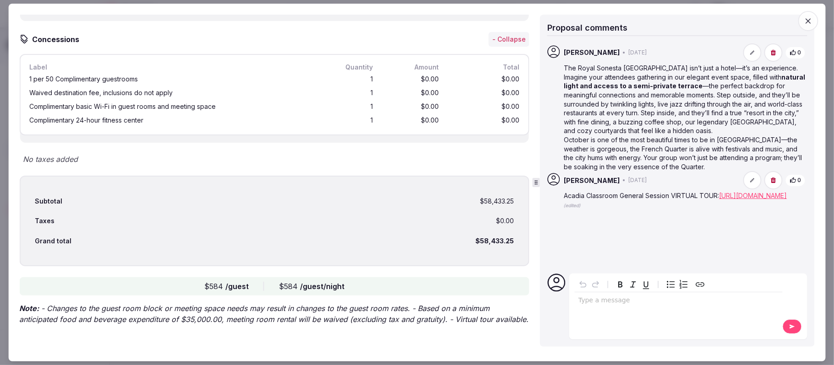
click at [812, 22] on icon "button" at bounding box center [808, 20] width 9 height 9
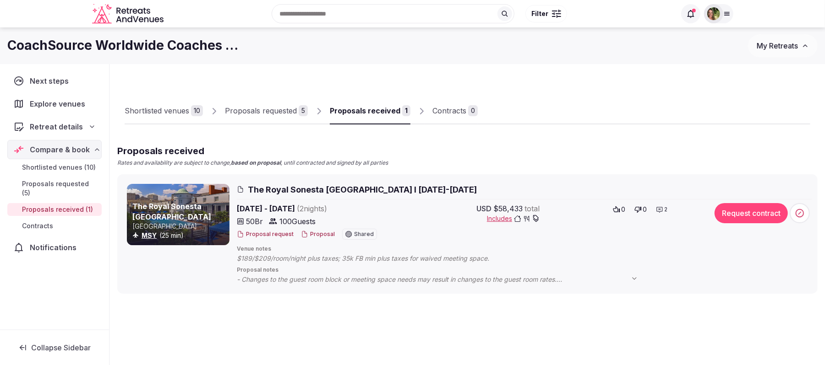
click at [281, 114] on div "Proposals requested" at bounding box center [261, 110] width 72 height 11
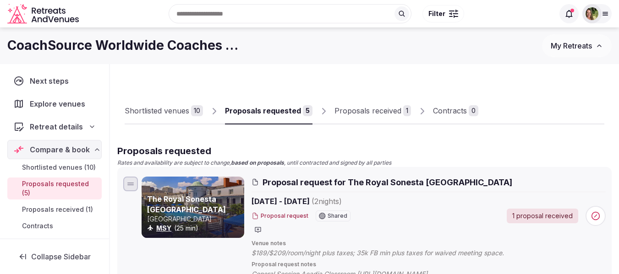
click at [43, 128] on span "Retreat details" at bounding box center [56, 126] width 53 height 11
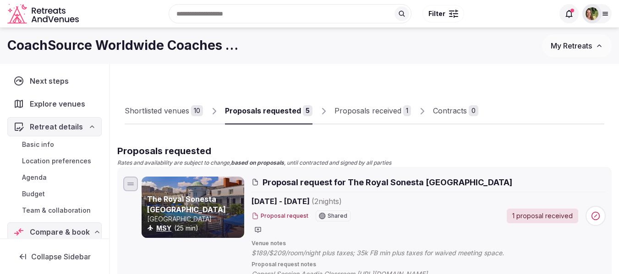
click at [71, 209] on span "Team & collaboration" at bounding box center [56, 210] width 69 height 9
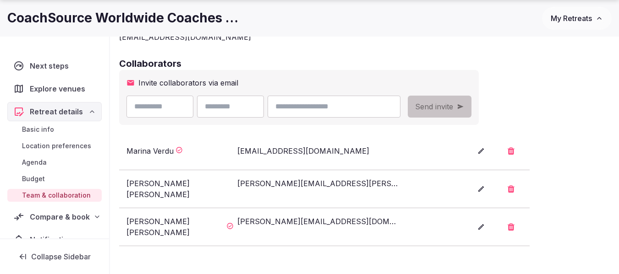
scroll to position [183, 0]
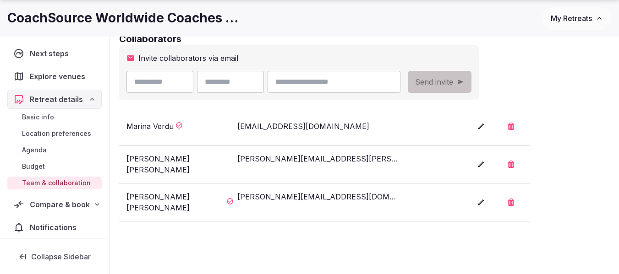
click at [46, 203] on span "Compare & book" at bounding box center [60, 204] width 60 height 11
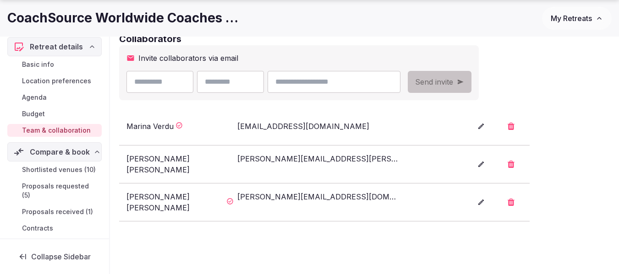
scroll to position [90, 0]
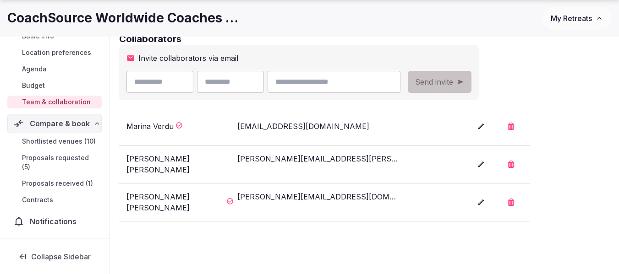
click at [62, 137] on span "Shortlisted venues (10)" at bounding box center [59, 141] width 74 height 9
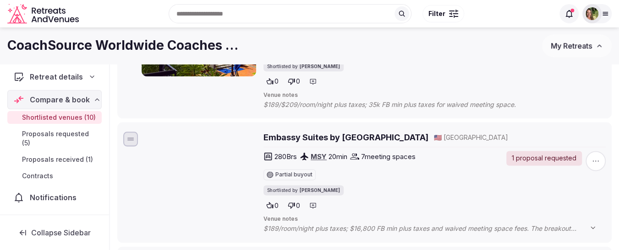
scroll to position [321, 0]
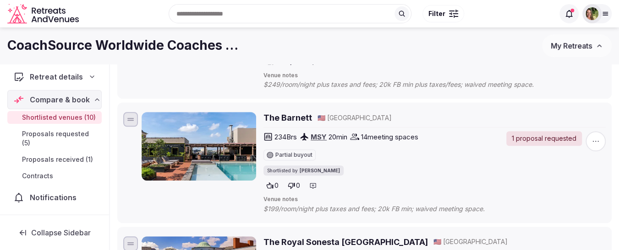
click at [49, 138] on span "Proposals requested (5)" at bounding box center [60, 139] width 76 height 18
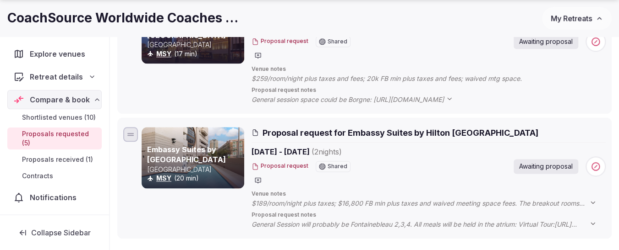
scroll to position [595, 0]
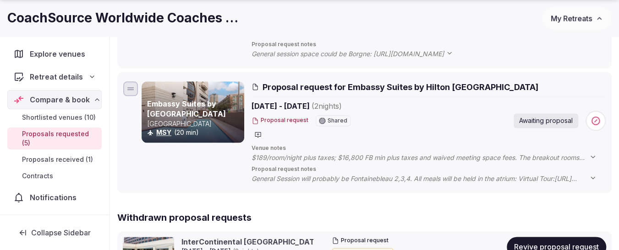
click at [537, 177] on span "General Session will probably be Fontainebleau 2,3,4. All meals will be held in…" at bounding box center [428, 178] width 354 height 9
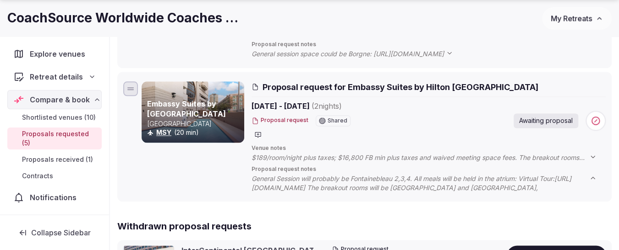
drag, startPoint x: 522, startPoint y: 178, endPoint x: 300, endPoint y: 193, distance: 222.6
click at [300, 192] on span "General Session will probably be Fontainebleau 2,3,4. All meals will be held in…" at bounding box center [428, 183] width 354 height 18
click at [365, 166] on span "Proposal request notes" at bounding box center [428, 170] width 354 height 8
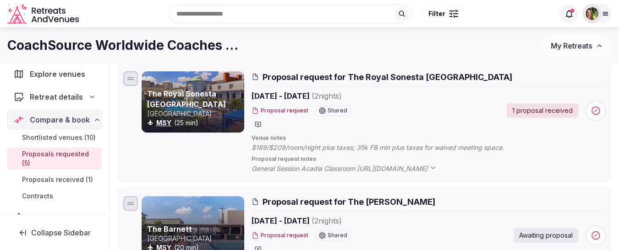
scroll to position [92, 0]
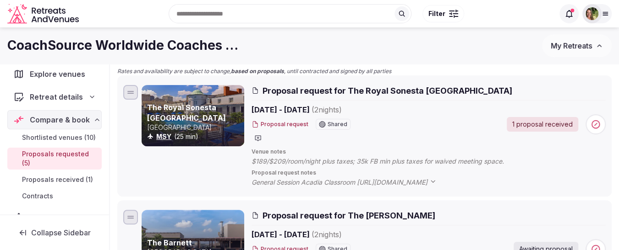
click at [284, 93] on span "Proposal request for The Royal Sonesta New Orleans" at bounding box center [387, 90] width 250 height 11
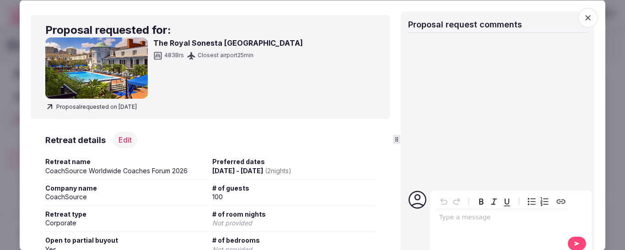
click at [584, 16] on icon "button" at bounding box center [588, 17] width 9 height 9
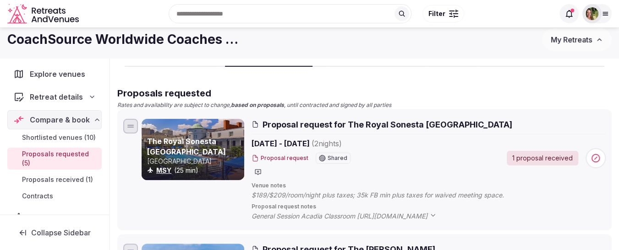
scroll to position [0, 0]
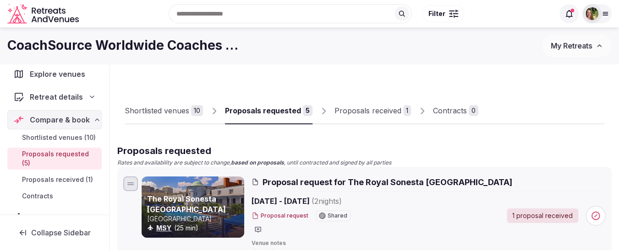
click at [357, 113] on div "Proposals received" at bounding box center [367, 110] width 67 height 11
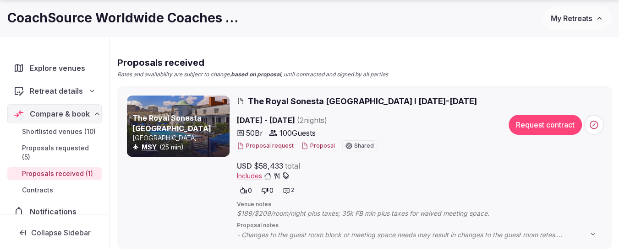
scroll to position [92, 0]
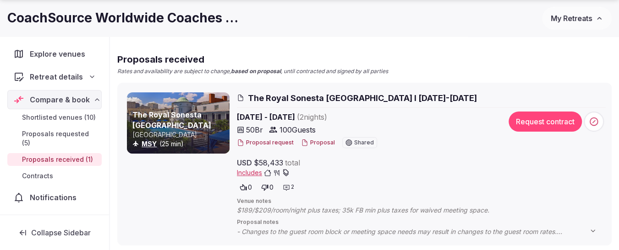
click at [184, 113] on link "The Royal Sonesta [GEOGRAPHIC_DATA]" at bounding box center [171, 119] width 79 height 19
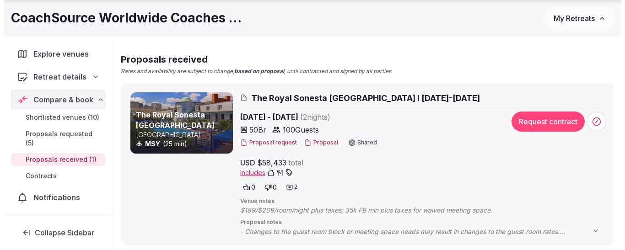
scroll to position [0, 0]
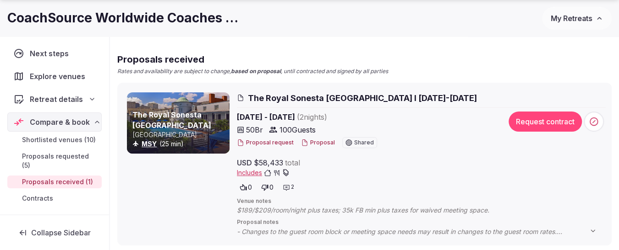
click at [312, 142] on button "Proposal" at bounding box center [318, 143] width 34 height 8
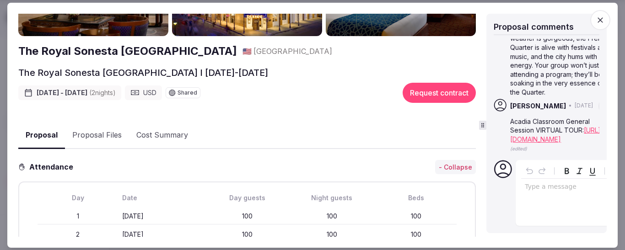
scroll to position [249, 0]
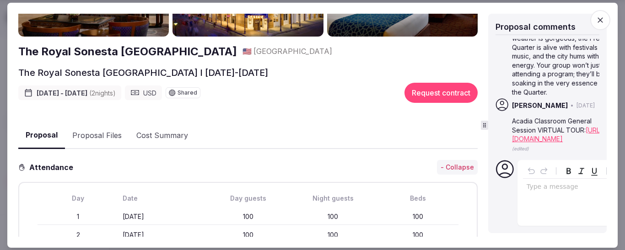
click at [485, 126] on icon at bounding box center [485, 125] width 6 height 6
click at [86, 132] on button "Proposal Files" at bounding box center [97, 136] width 64 height 27
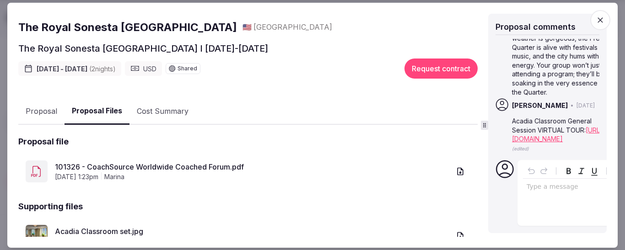
scroll to position [99, 0]
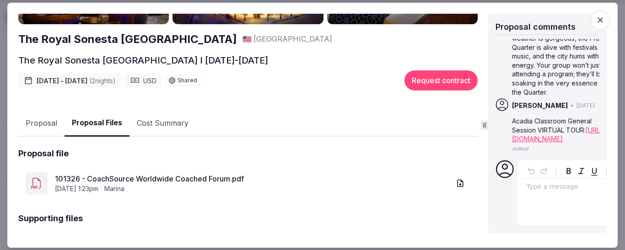
click at [45, 121] on button "Proposal" at bounding box center [41, 123] width 46 height 27
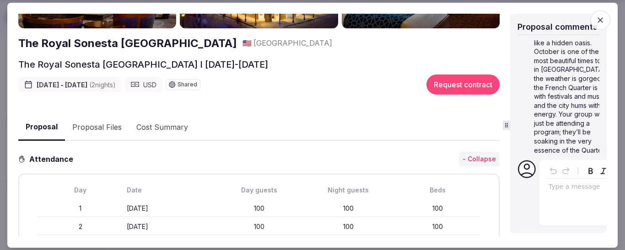
scroll to position [356, 0]
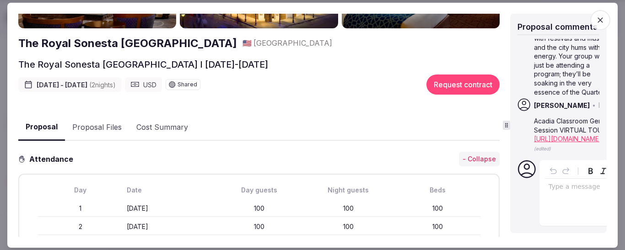
click at [508, 125] on icon at bounding box center [506, 125] width 3 height 4
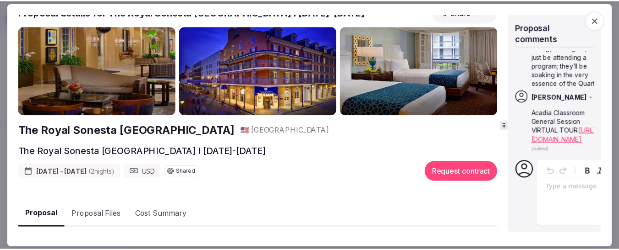
scroll to position [0, 0]
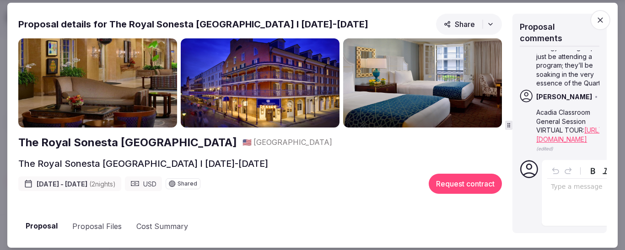
click at [597, 22] on icon "button" at bounding box center [600, 19] width 9 height 9
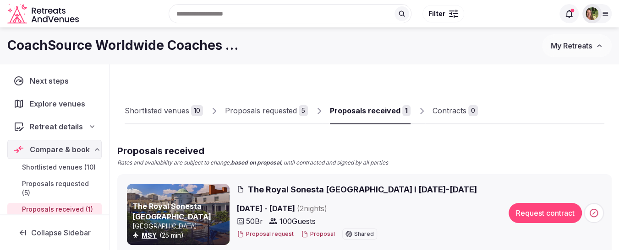
click at [262, 111] on div "Proposals requested" at bounding box center [261, 110] width 72 height 11
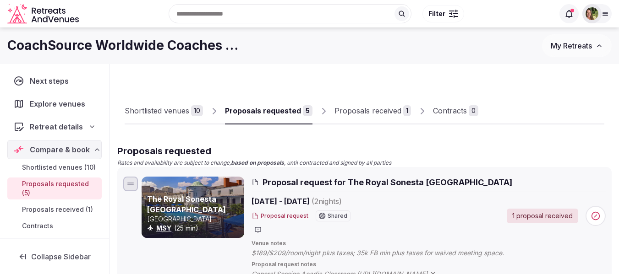
click at [354, 114] on div "Proposals received" at bounding box center [367, 110] width 67 height 11
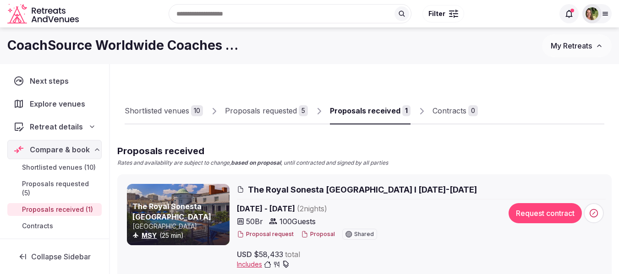
click at [308, 234] on button "Proposal" at bounding box center [318, 235] width 34 height 8
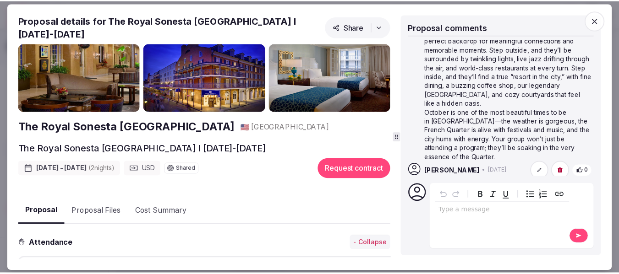
scroll to position [104, 0]
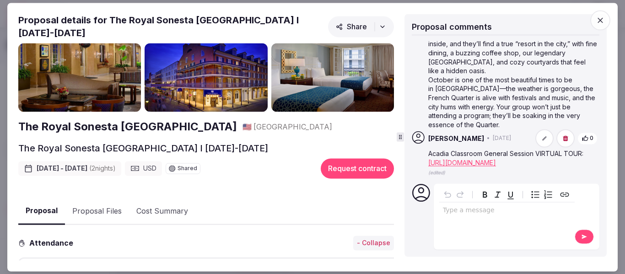
click at [484, 159] on link "https://visitingmedia.com/tt8/?ttid=royal-sonesta-new-orleans#/3d-model/0/6" at bounding box center [463, 163] width 68 height 8
click at [601, 17] on icon "button" at bounding box center [600, 20] width 9 height 9
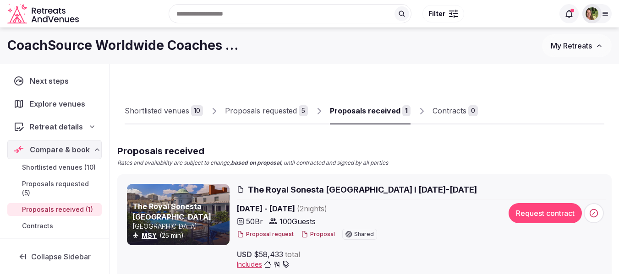
click at [273, 109] on div "Proposals requested" at bounding box center [261, 110] width 72 height 11
